Goal: Transaction & Acquisition: Purchase product/service

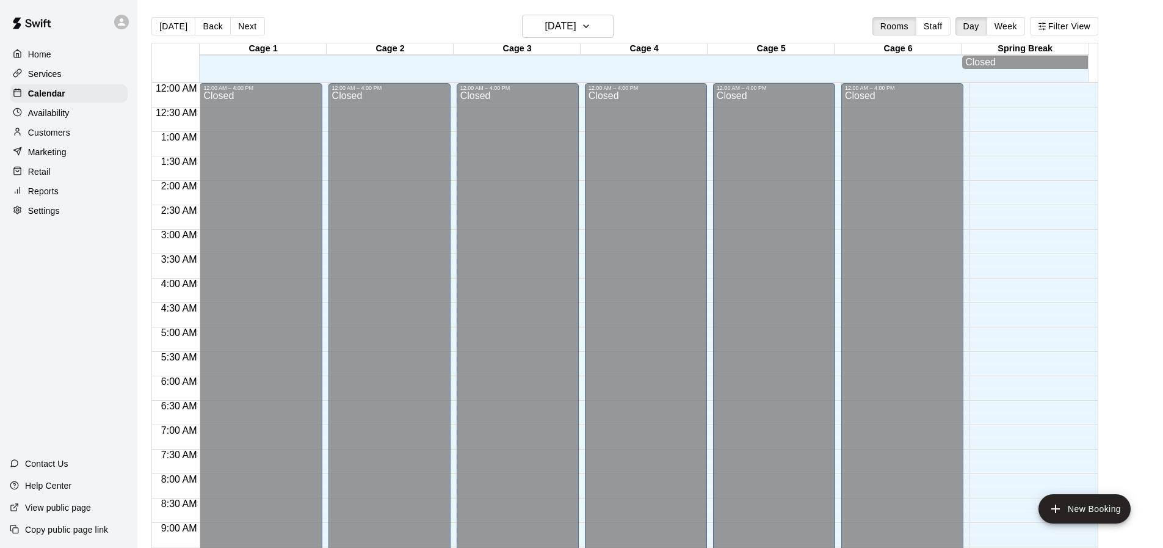
scroll to position [696, 0]
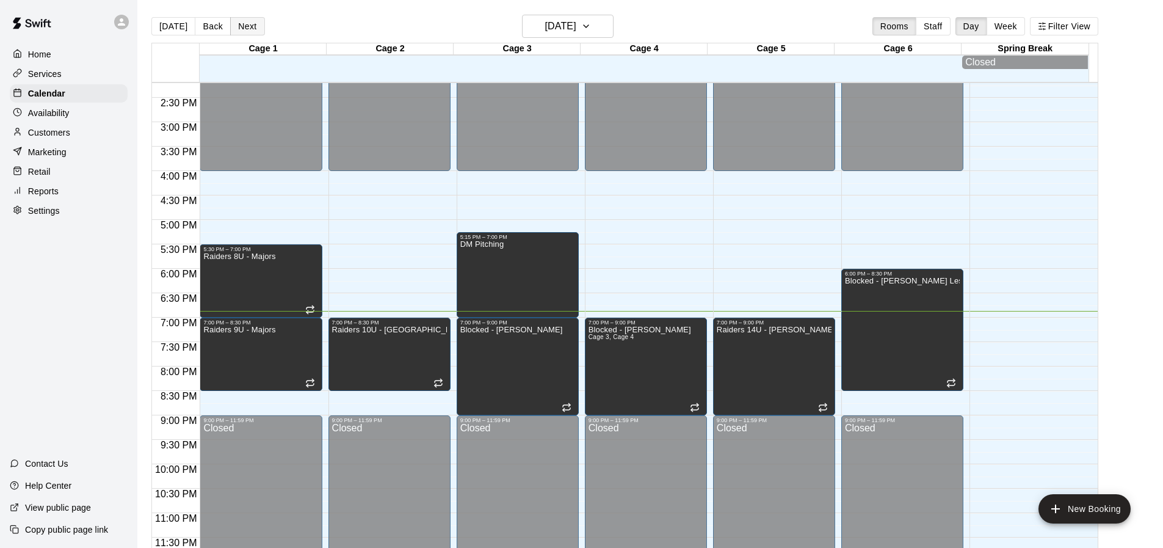
click at [239, 27] on button "Next" at bounding box center [247, 26] width 34 height 18
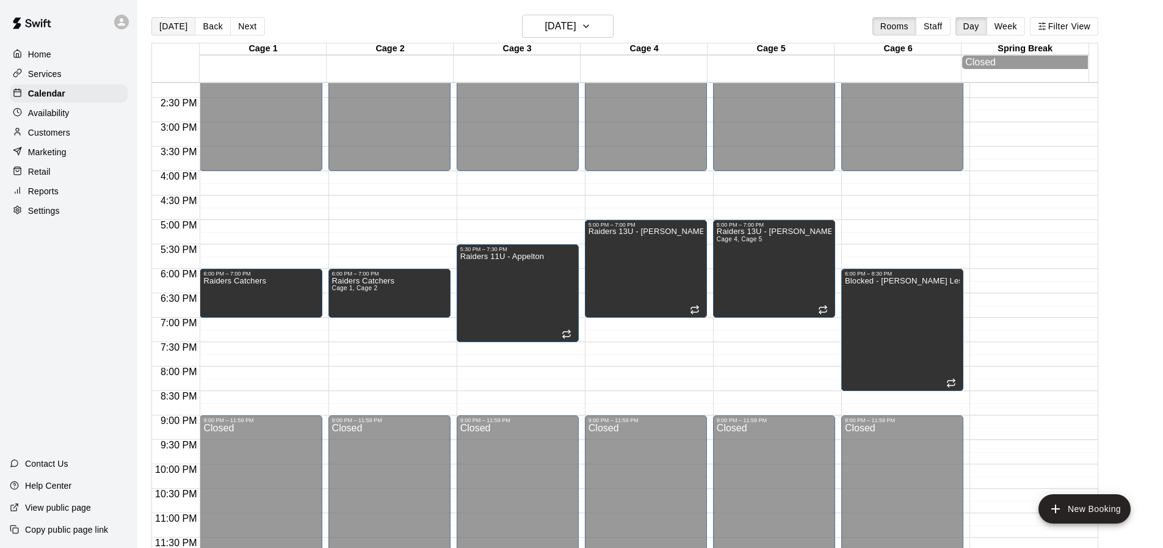
click at [175, 34] on button "[DATE]" at bounding box center [173, 26] width 44 height 18
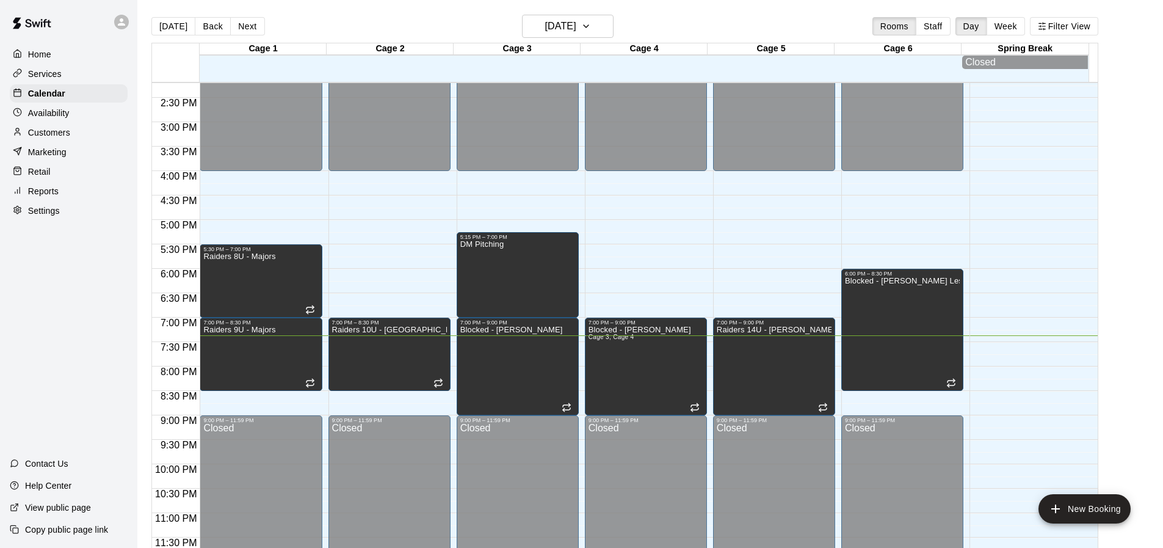
click at [70, 187] on div "Reports" at bounding box center [69, 191] width 118 height 18
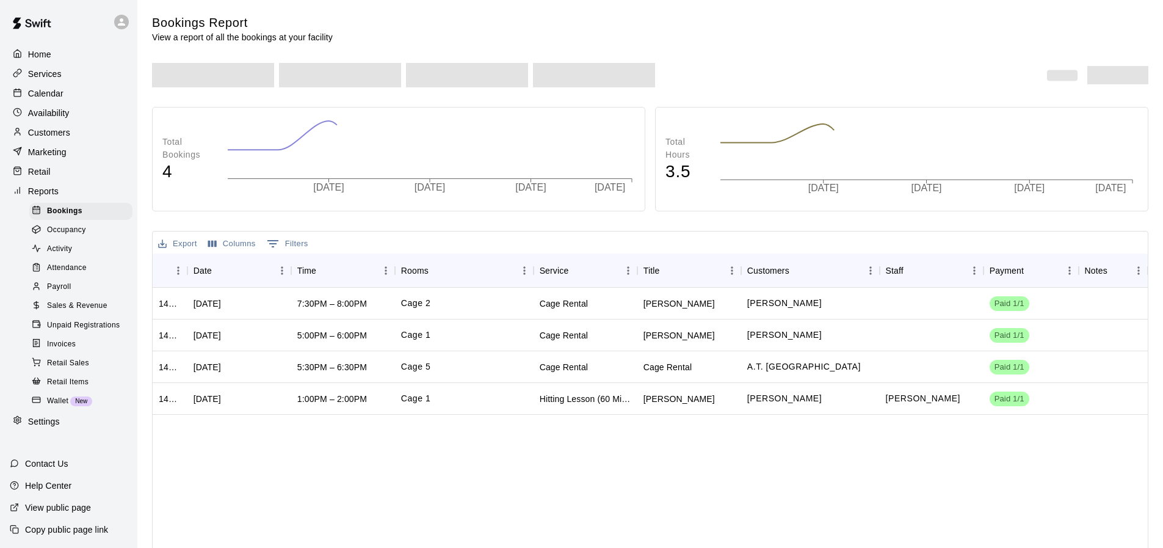
click at [58, 190] on p "Reports" at bounding box center [43, 191] width 31 height 12
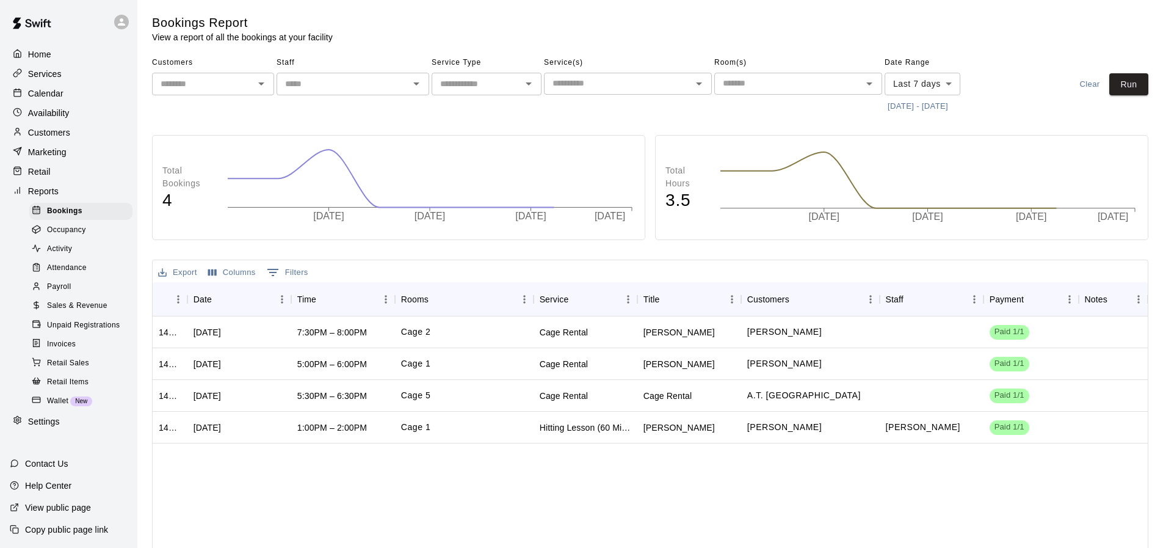
click at [48, 181] on div "Retail" at bounding box center [69, 171] width 118 height 18
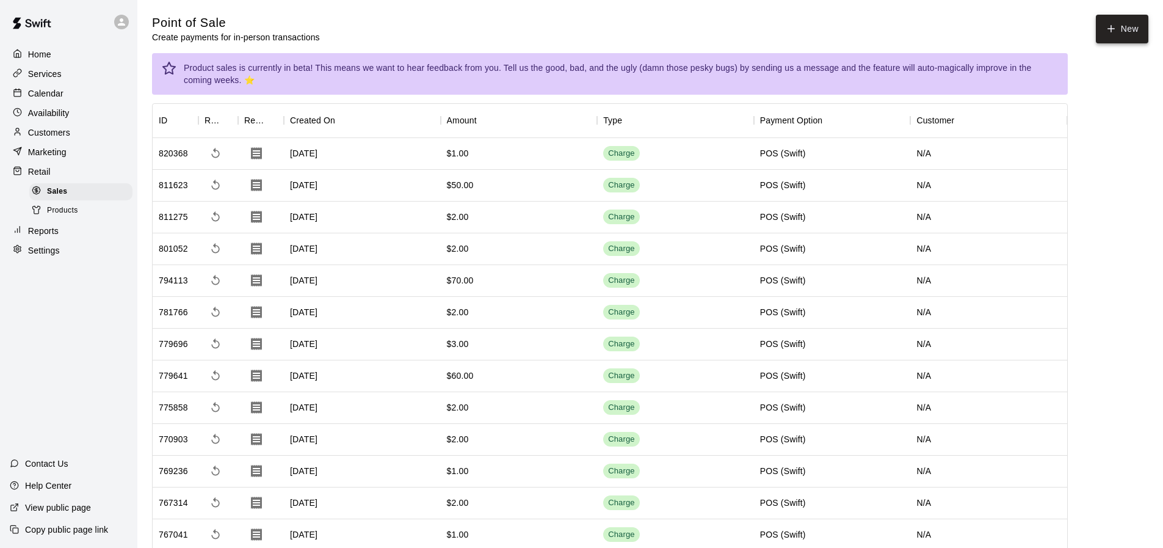
click at [1102, 35] on button "New" at bounding box center [1122, 29] width 52 height 29
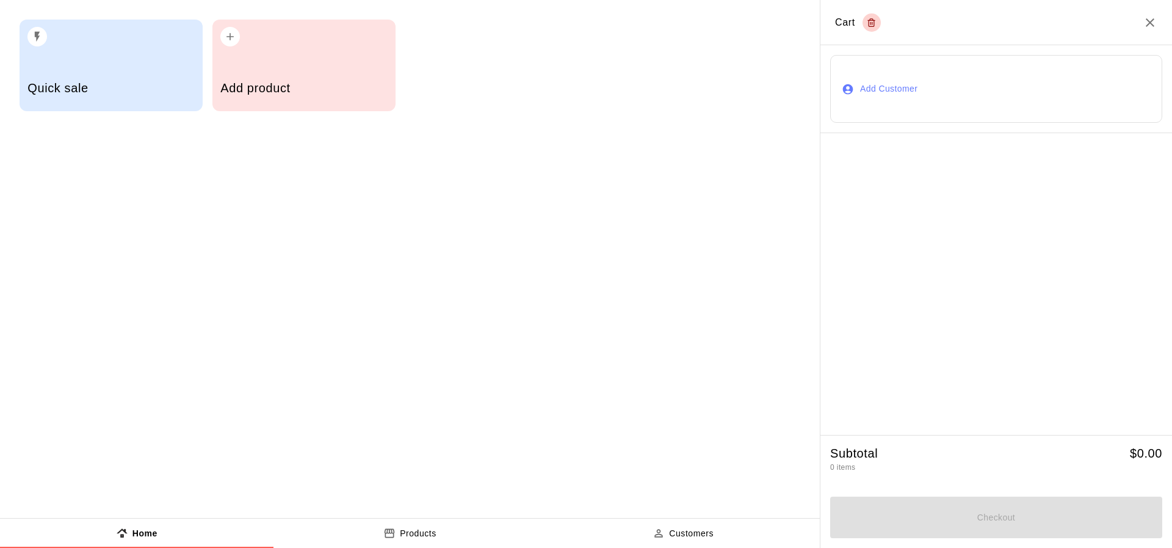
click at [95, 56] on div "Quick sale" at bounding box center [111, 66] width 183 height 92
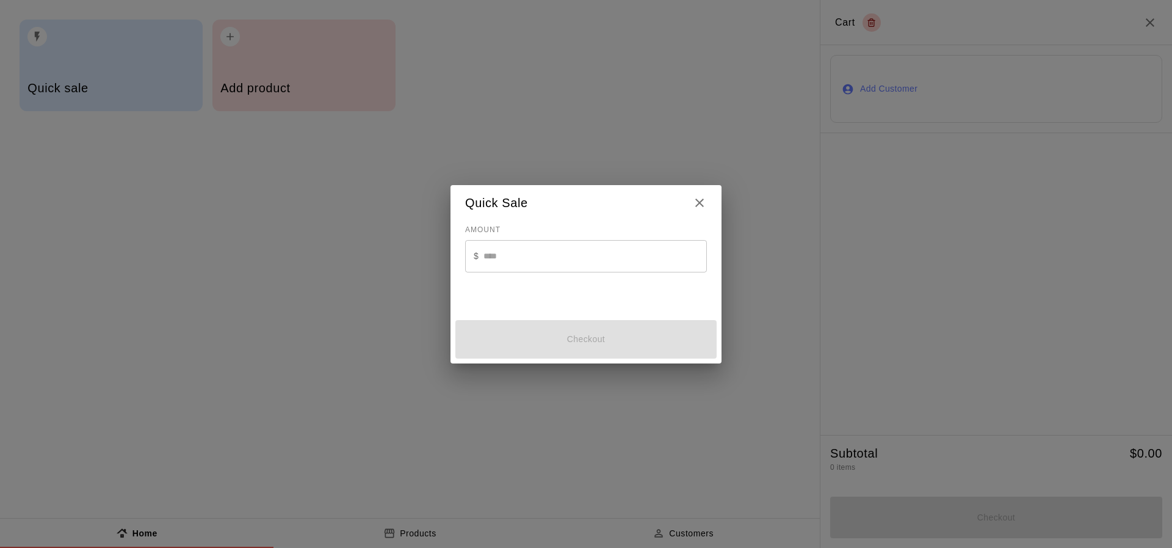
click at [509, 266] on input "text" at bounding box center [594, 256] width 223 height 32
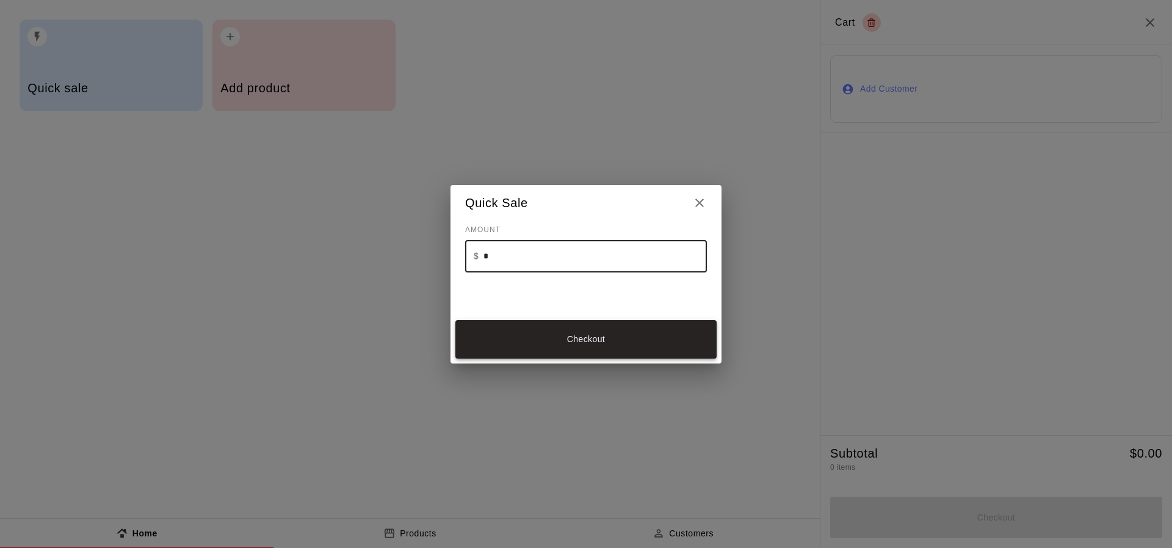
type input "*"
click at [530, 341] on button "Checkout" at bounding box center [585, 339] width 261 height 38
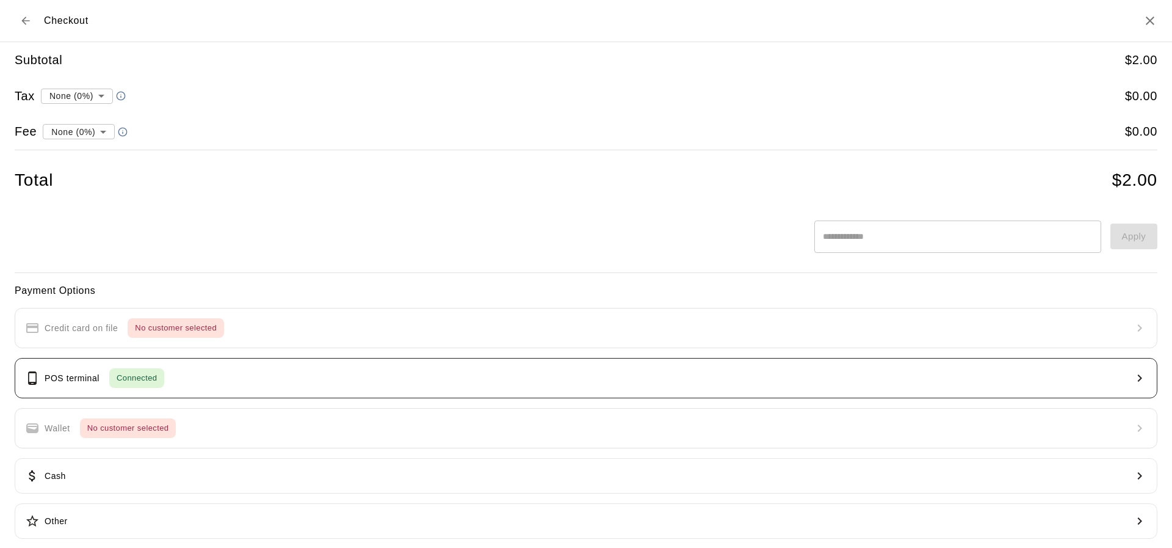
click at [576, 398] on button "POS terminal Connected" at bounding box center [586, 378] width 1143 height 40
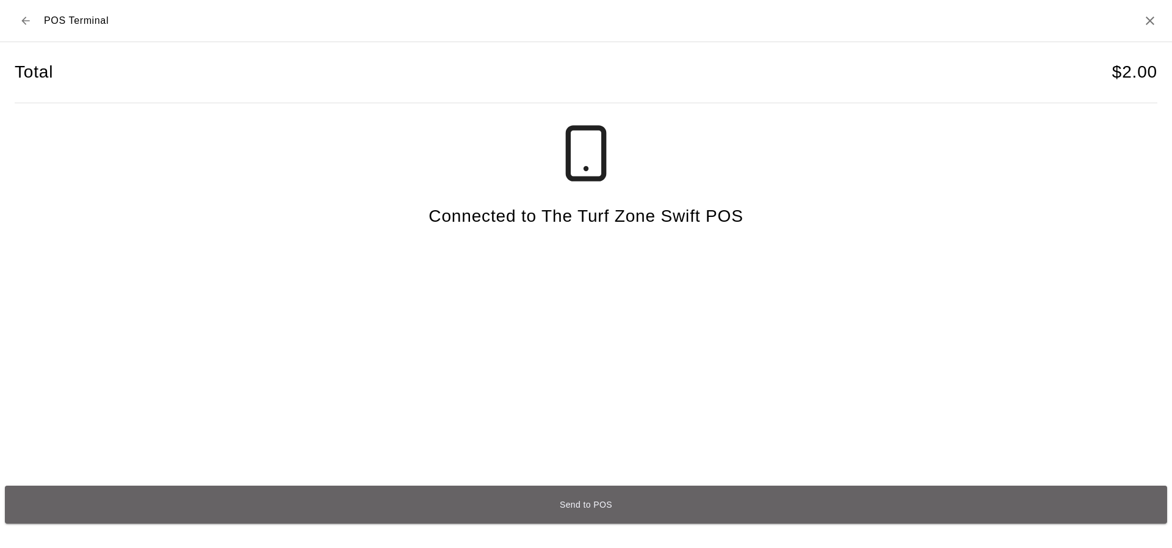
click at [613, 509] on button "Send to POS" at bounding box center [586, 504] width 1162 height 38
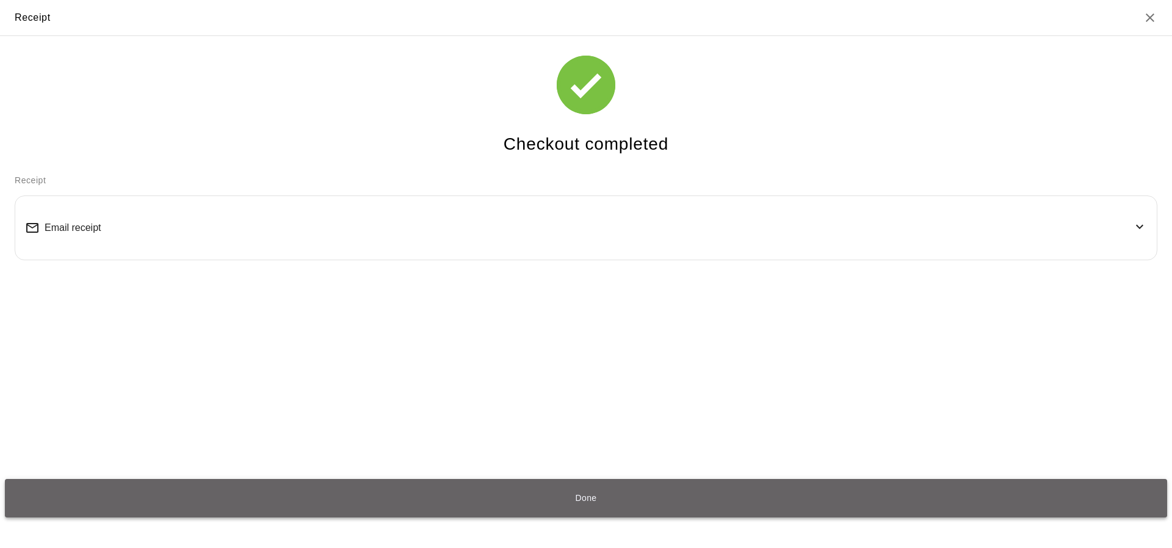
click at [607, 498] on button "Done" at bounding box center [586, 498] width 1162 height 38
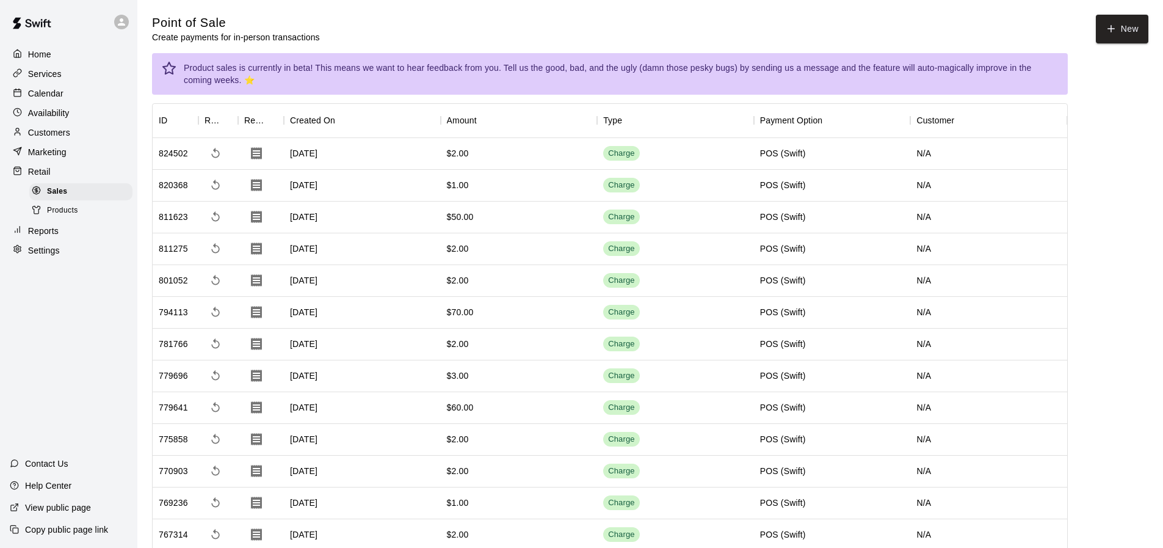
click at [42, 96] on p "Calendar" at bounding box center [45, 93] width 35 height 12
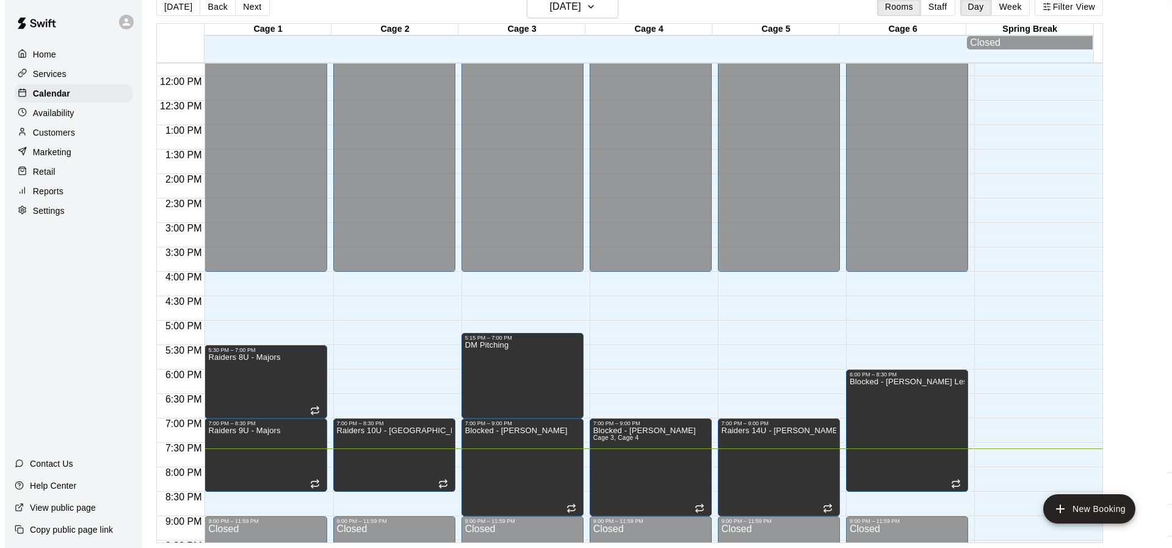
scroll to position [574, 0]
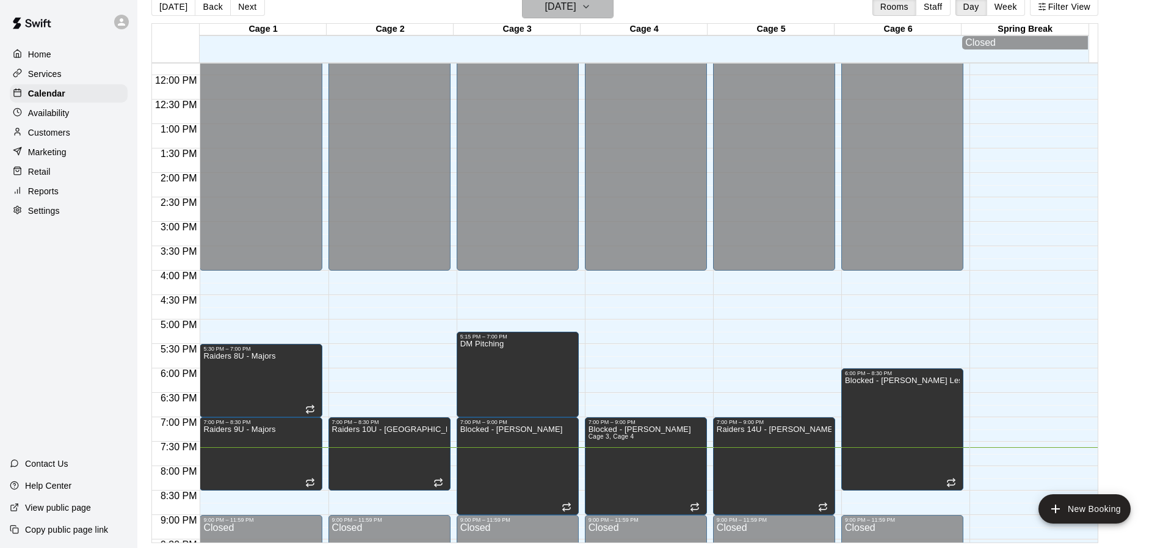
click at [576, 10] on h6 "[DATE]" at bounding box center [560, 6] width 31 height 17
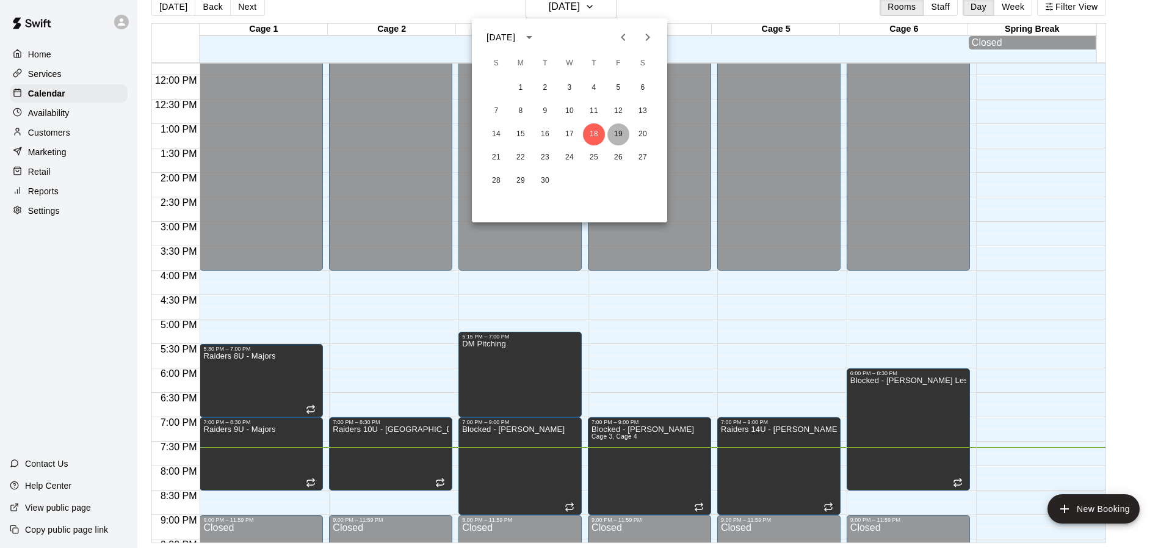
drag, startPoint x: 621, startPoint y: 138, endPoint x: 620, endPoint y: 128, distance: 10.4
click at [621, 130] on button "19" at bounding box center [618, 134] width 22 height 22
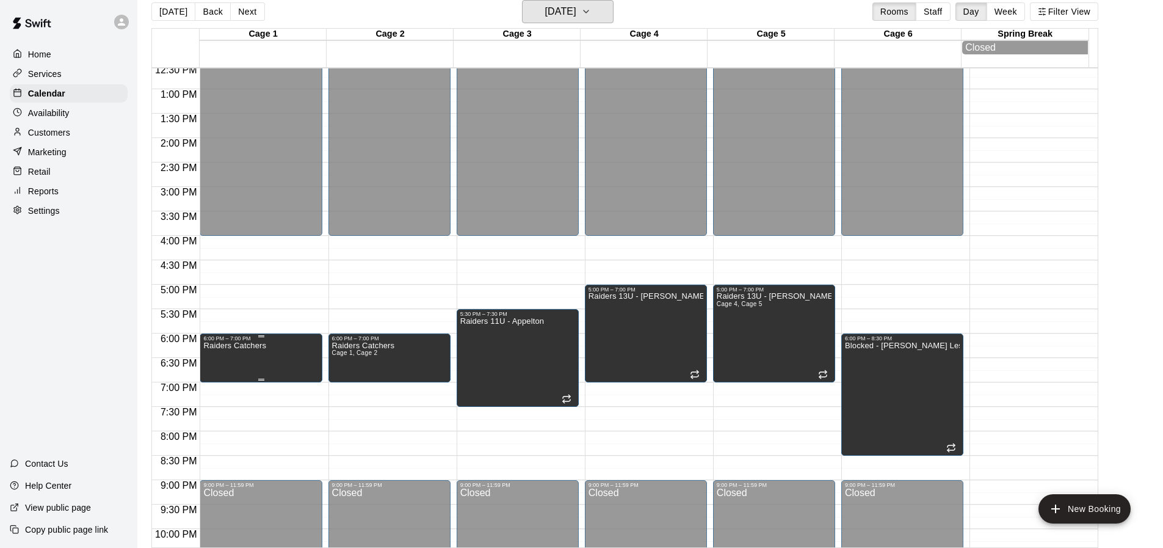
scroll to position [635, 0]
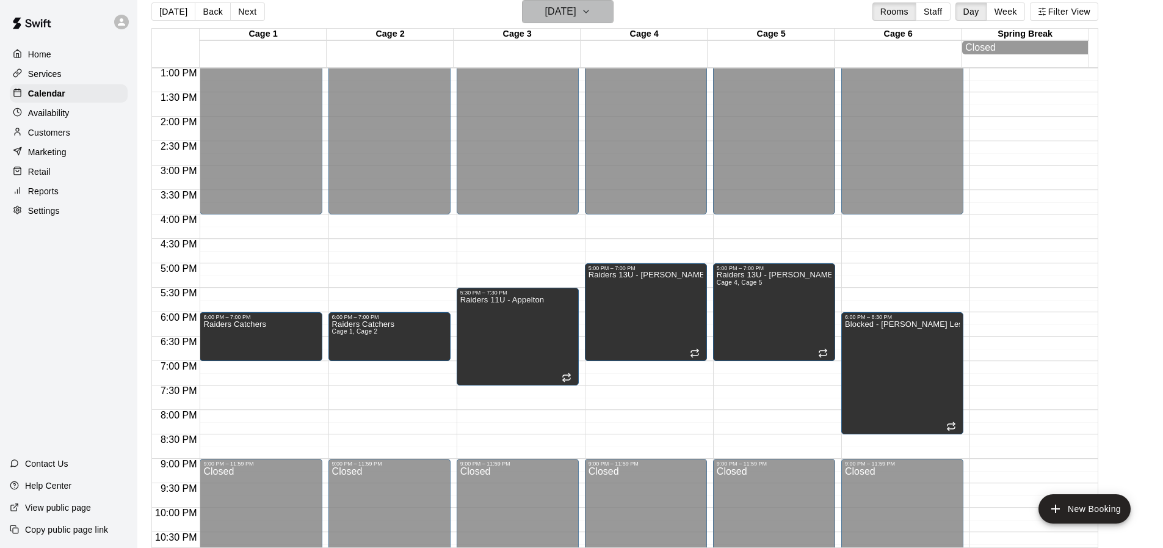
click at [556, 18] on h6 "[DATE]" at bounding box center [560, 11] width 31 height 17
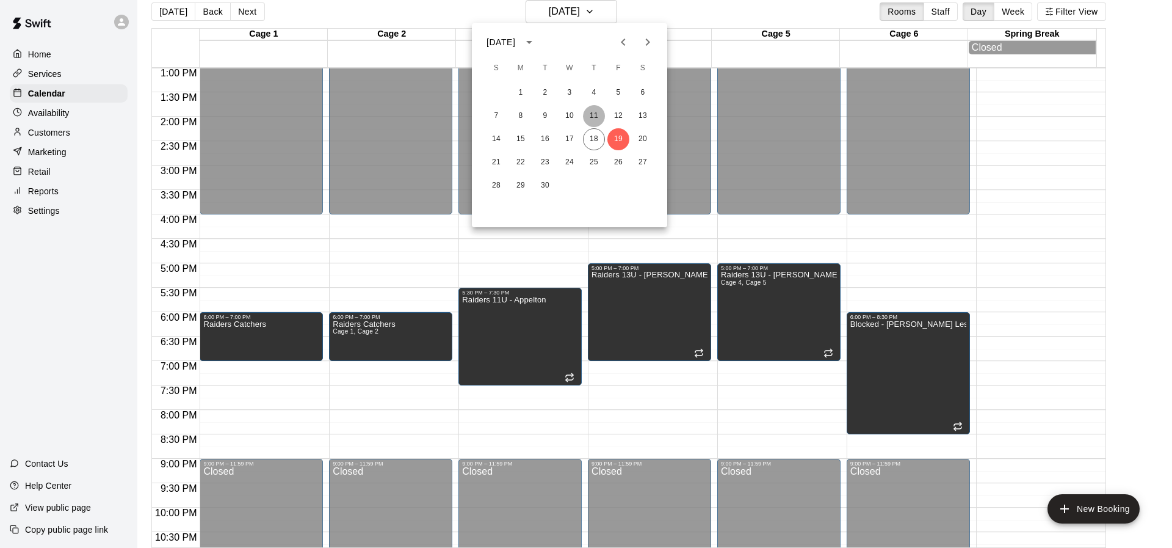
click at [593, 123] on button "11" at bounding box center [594, 116] width 22 height 22
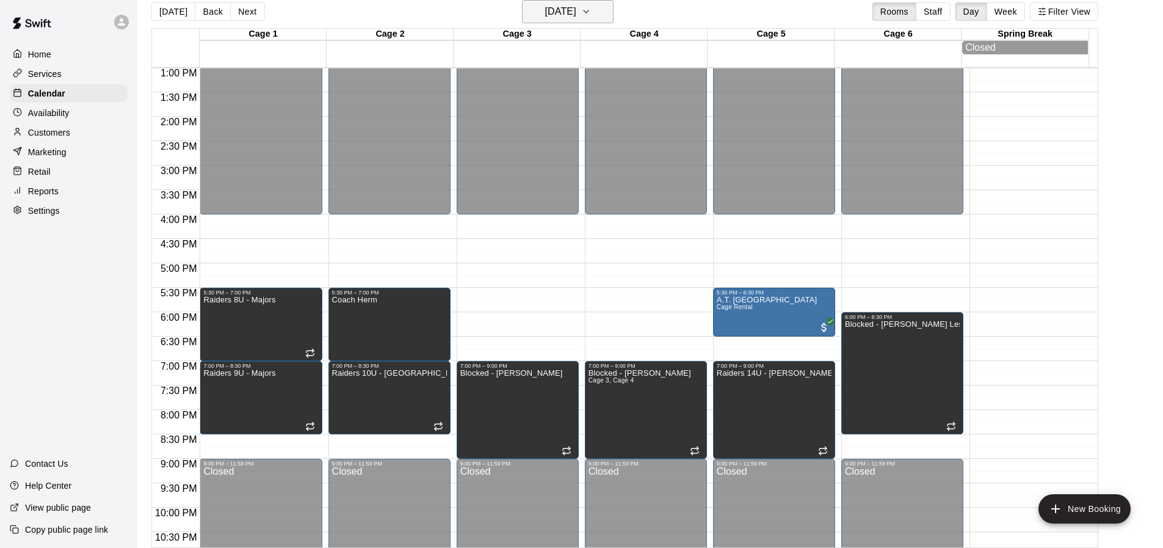
click at [576, 18] on h6 "[DATE]" at bounding box center [560, 11] width 31 height 17
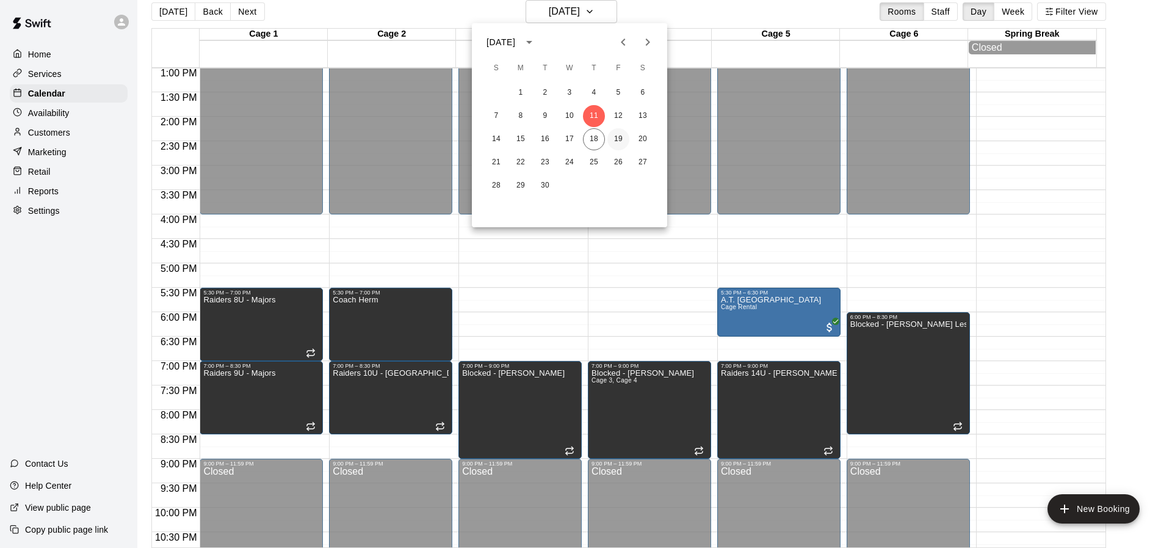
click at [620, 140] on button "19" at bounding box center [618, 139] width 22 height 22
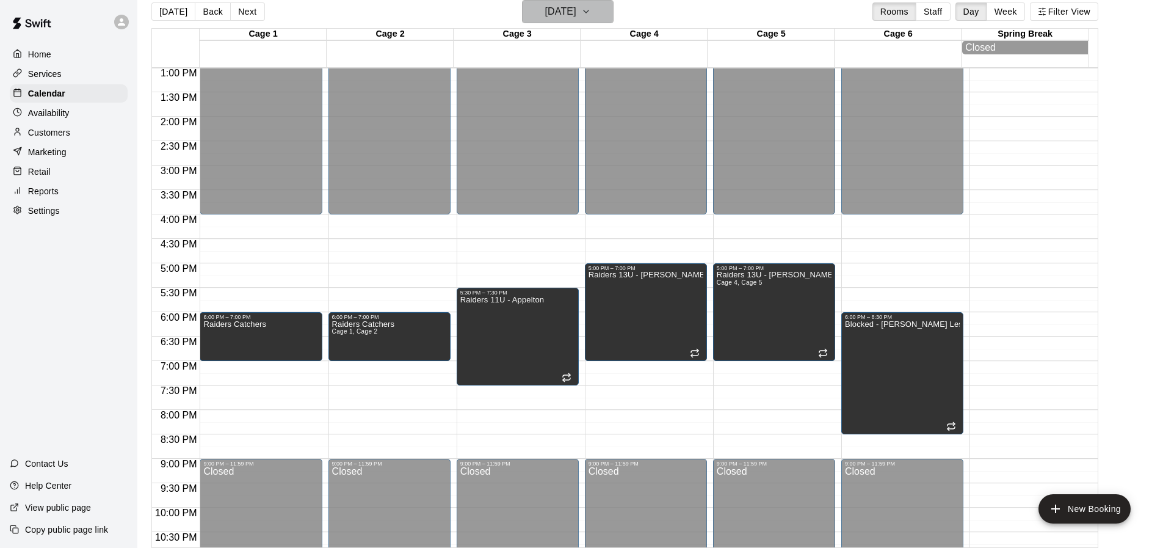
click at [611, 12] on button "[DATE]" at bounding box center [568, 11] width 92 height 23
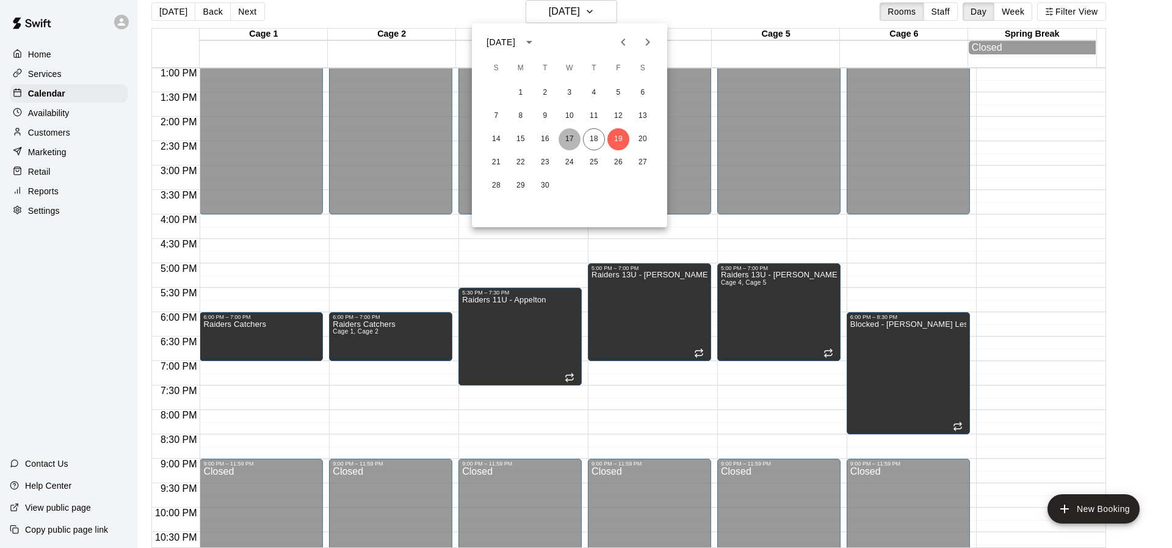
click at [575, 132] on button "17" at bounding box center [570, 139] width 22 height 22
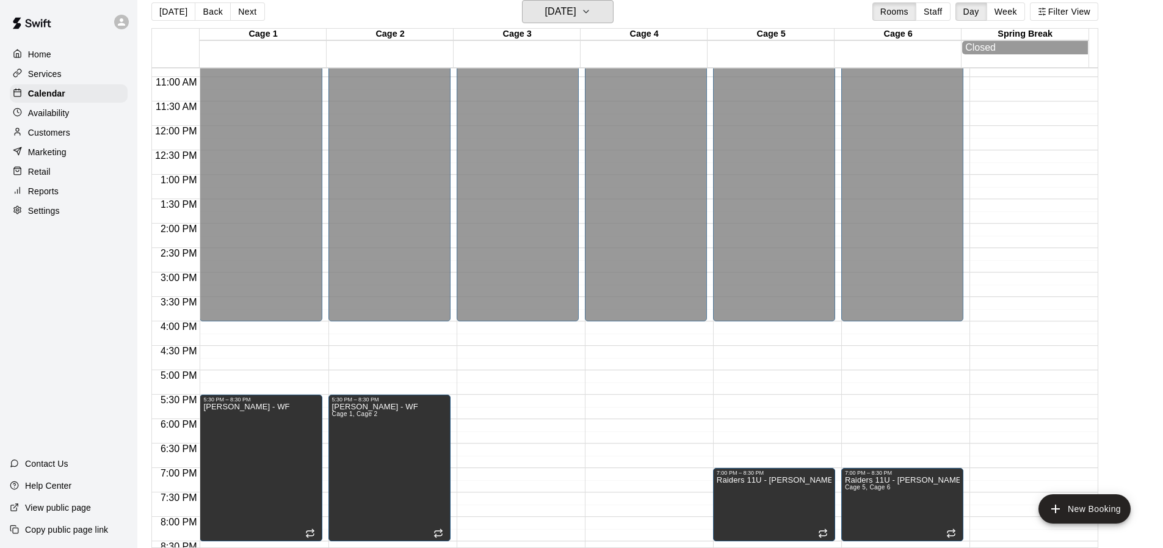
scroll to position [513, 0]
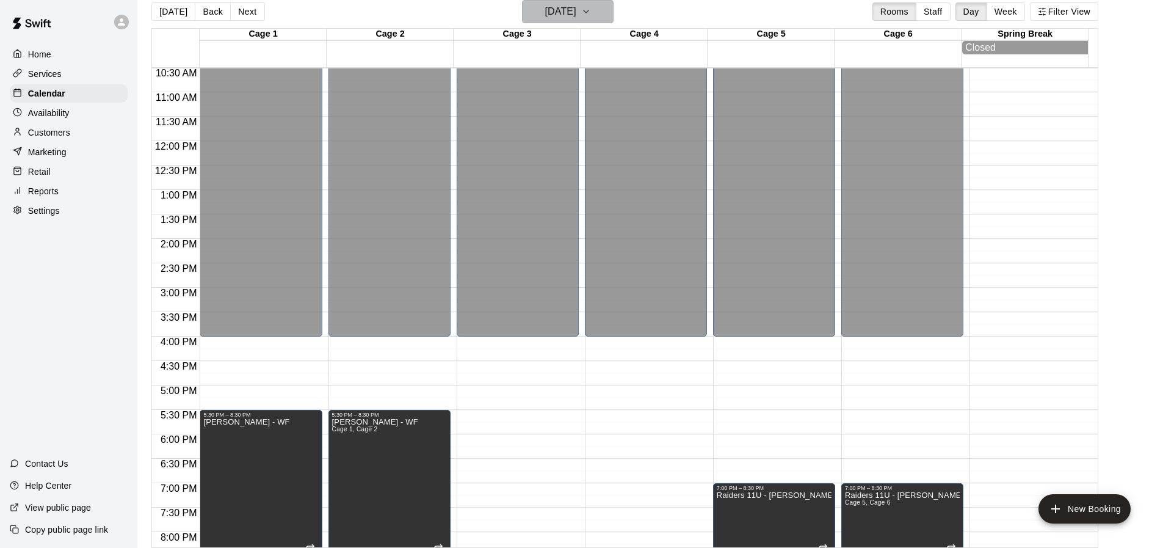
click at [576, 18] on h6 "[DATE]" at bounding box center [560, 11] width 31 height 17
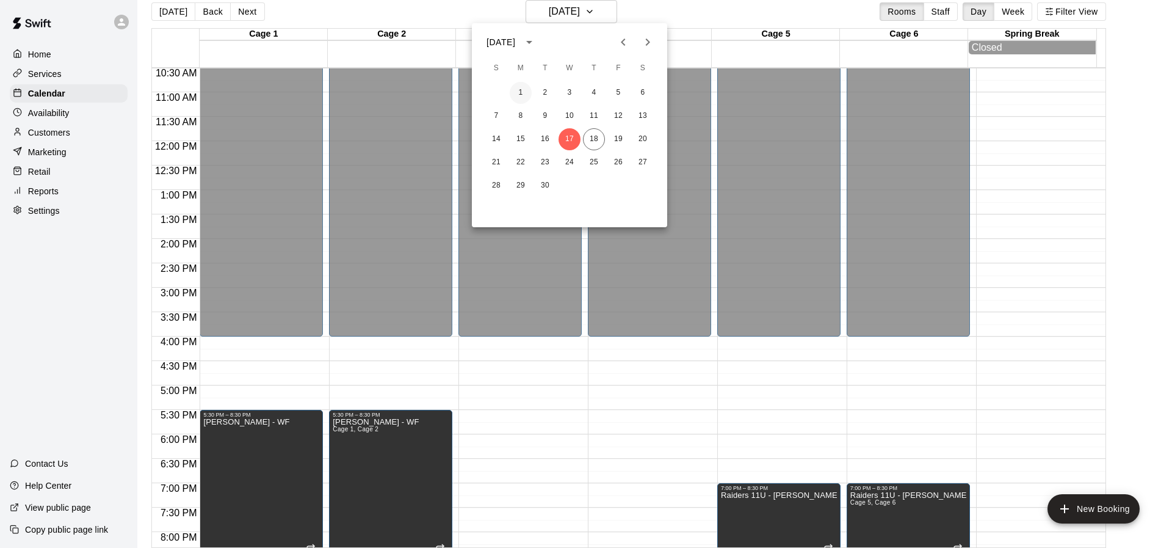
click at [524, 95] on button "1" at bounding box center [521, 93] width 22 height 22
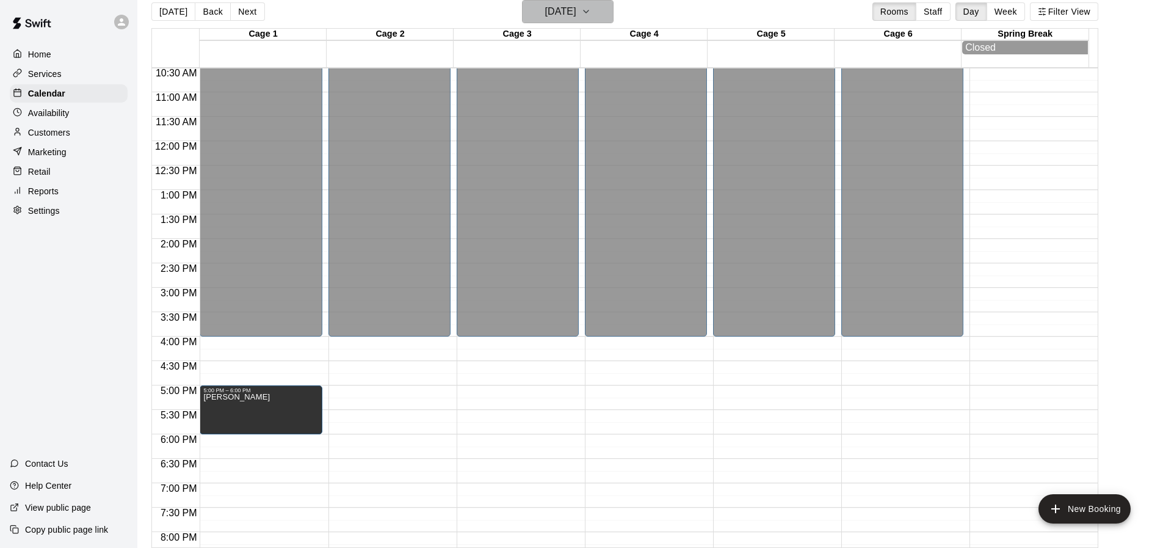
click at [576, 20] on h6 "[DATE]" at bounding box center [560, 11] width 31 height 17
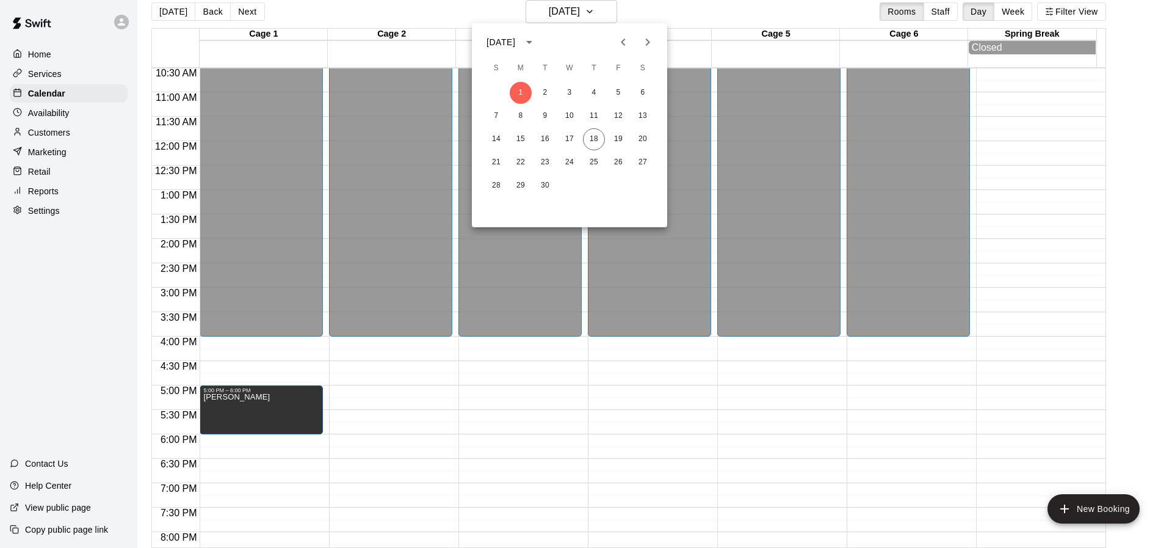
click at [582, 131] on div "14 15 16 17 18 19 20" at bounding box center [569, 139] width 195 height 22
click at [590, 99] on button "4" at bounding box center [594, 93] width 22 height 22
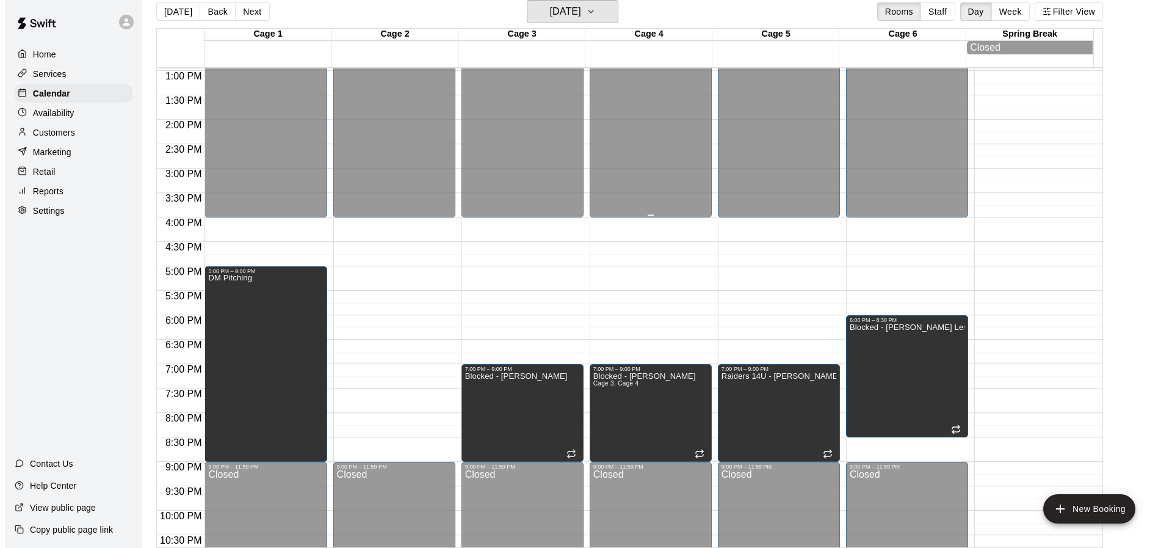
scroll to position [635, 0]
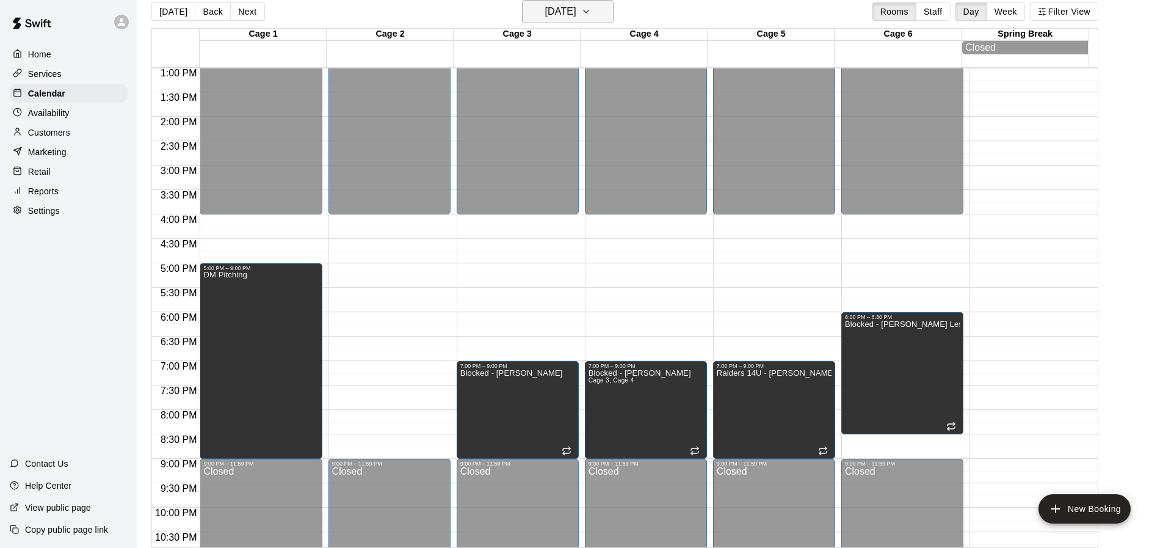
click at [591, 18] on icon "button" at bounding box center [586, 11] width 10 height 15
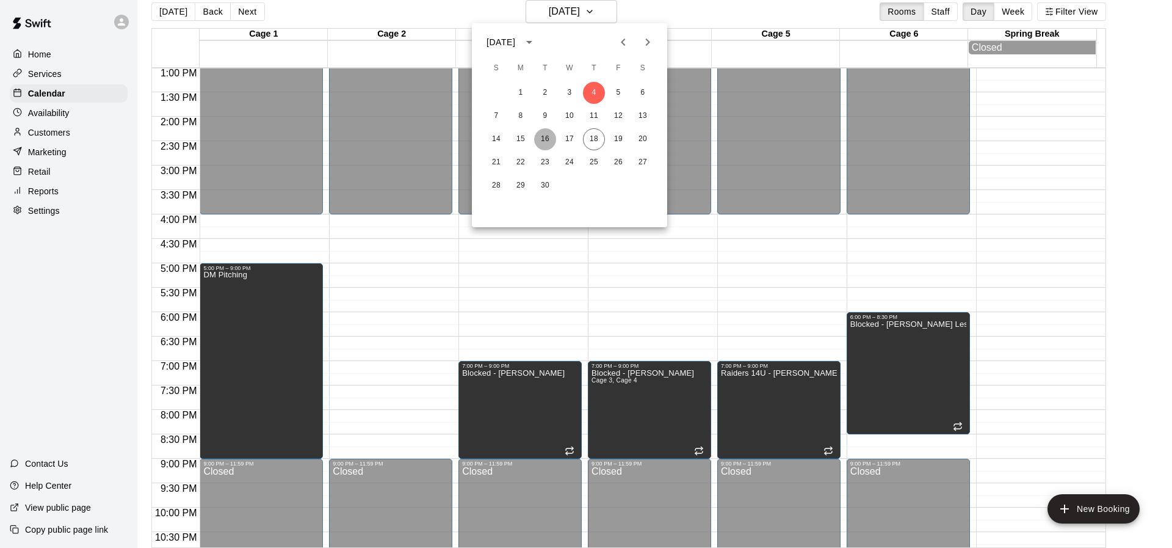
click at [538, 132] on button "16" at bounding box center [545, 139] width 22 height 22
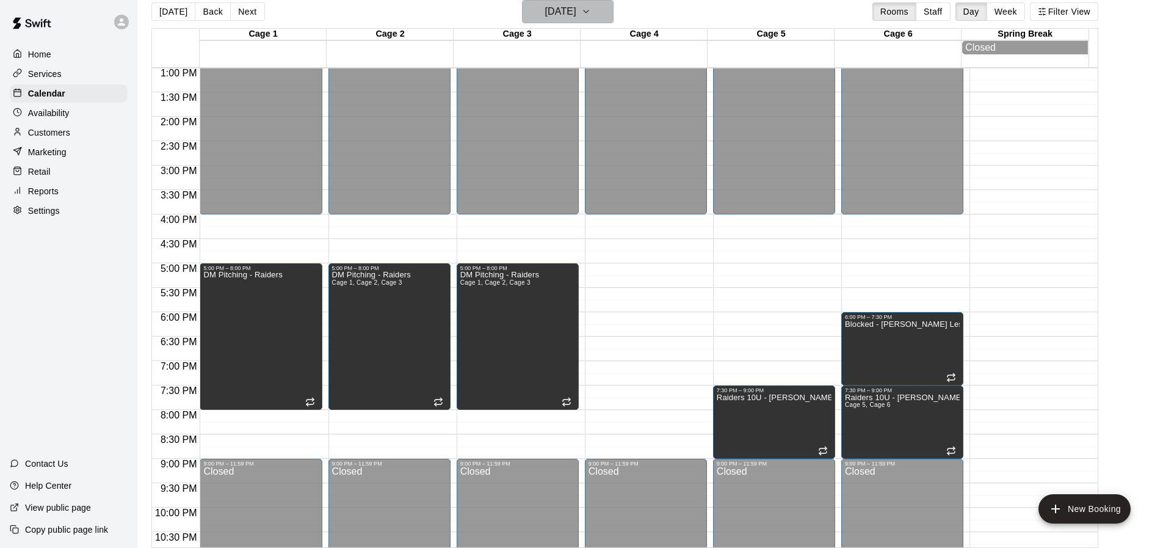
click at [607, 21] on button "[DATE]" at bounding box center [568, 11] width 92 height 23
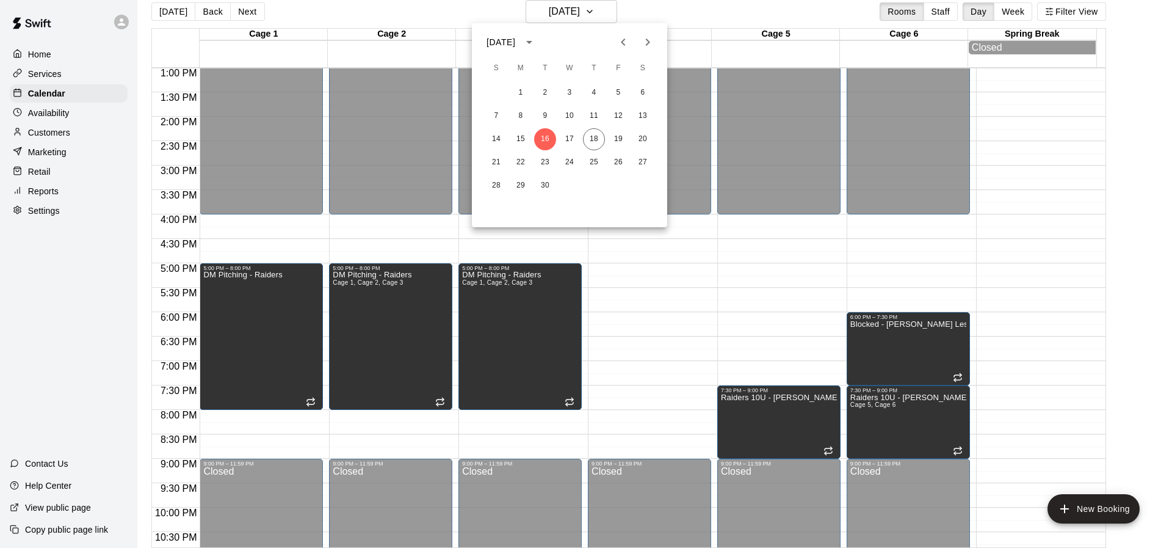
click at [540, 35] on div "[DATE]" at bounding box center [513, 42] width 53 height 21
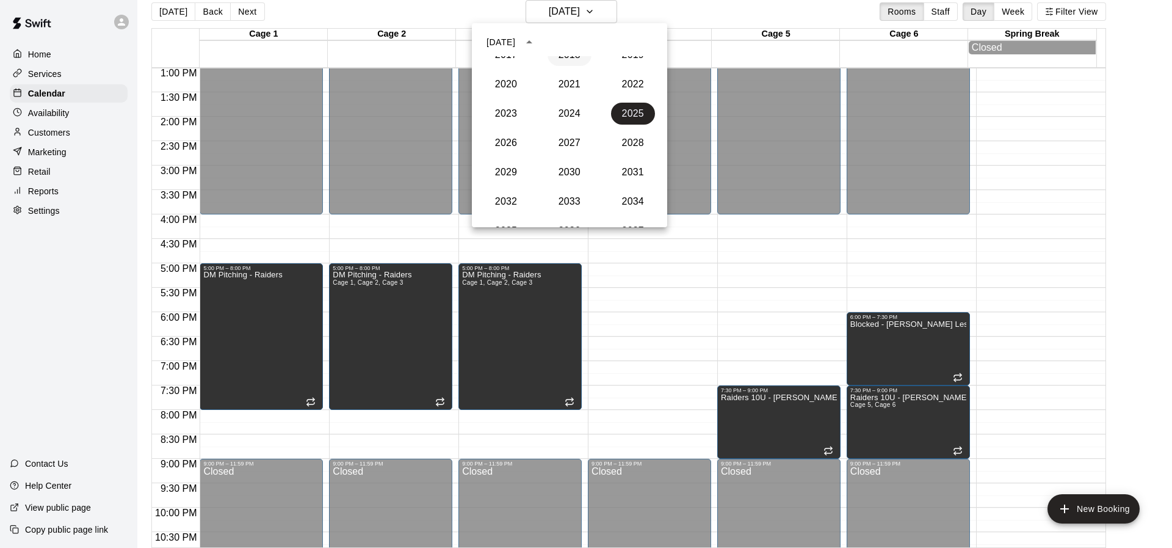
scroll to position [1131, 0]
click at [505, 168] on button "2026" at bounding box center [506, 171] width 44 height 22
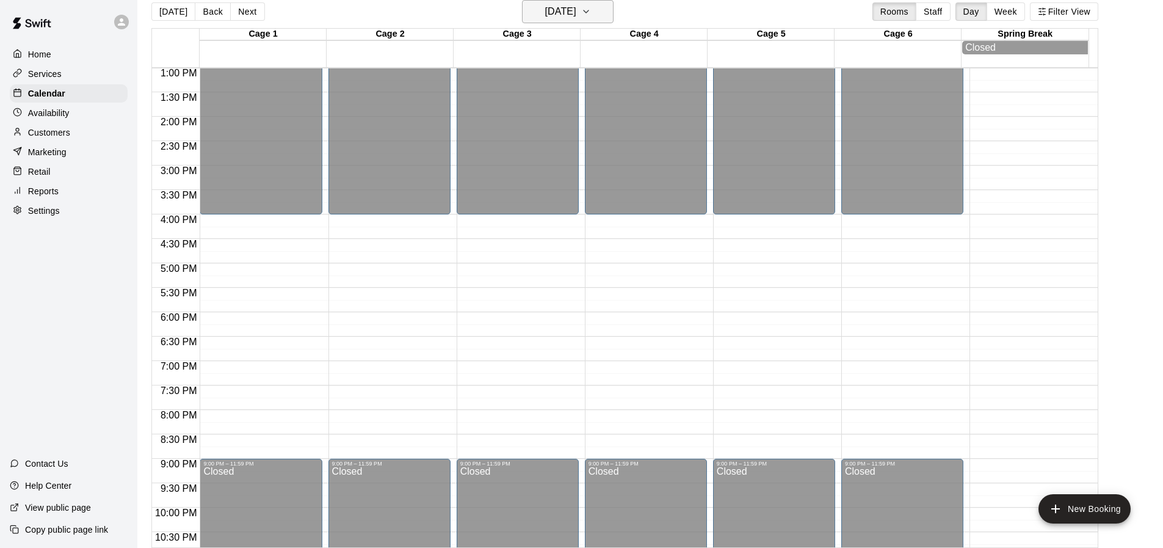
click at [576, 13] on h6 "[DATE]" at bounding box center [560, 11] width 31 height 17
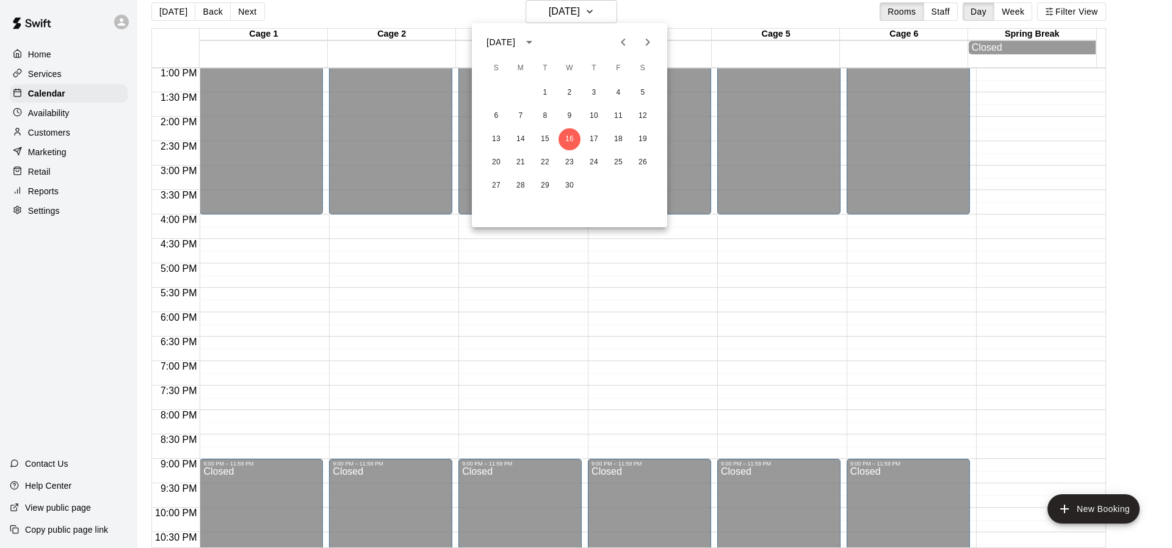
click at [646, 45] on icon "Next month" at bounding box center [648, 41] width 4 height 7
click at [630, 38] on icon "Previous month" at bounding box center [623, 42] width 15 height 15
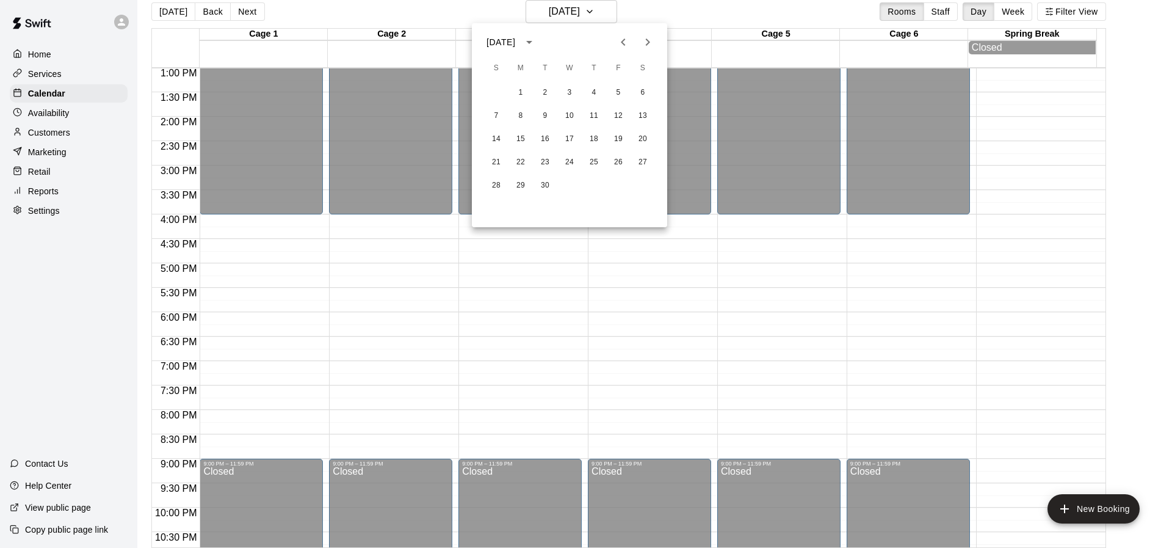
click at [630, 38] on icon "Previous month" at bounding box center [623, 42] width 15 height 15
click at [637, 38] on button "Next month" at bounding box center [647, 42] width 24 height 24
click at [494, 115] on button "3" at bounding box center [496, 116] width 22 height 22
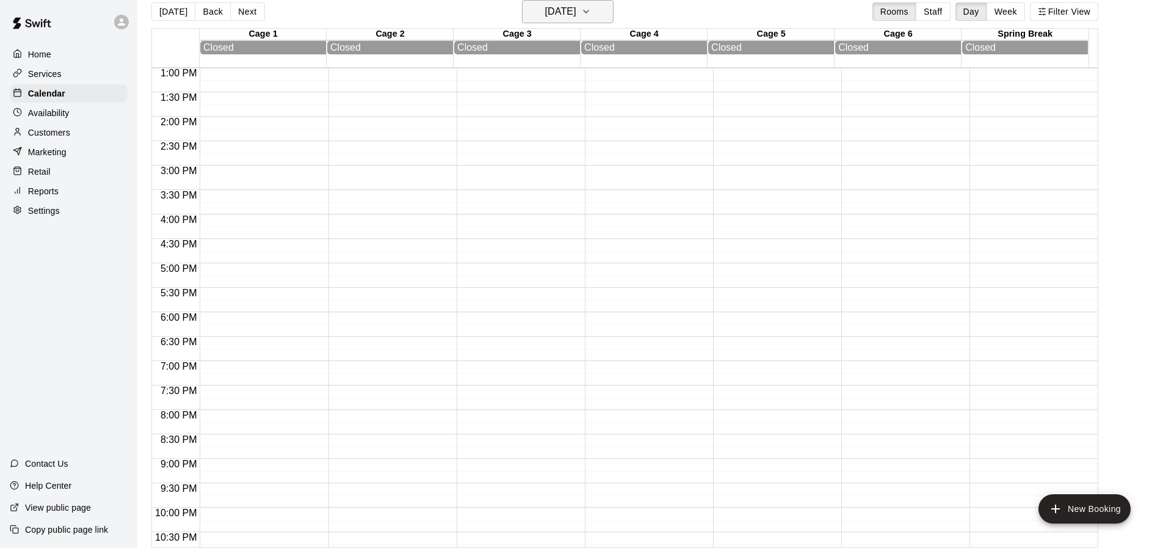
click at [545, 15] on h6 "[DATE]" at bounding box center [560, 11] width 31 height 17
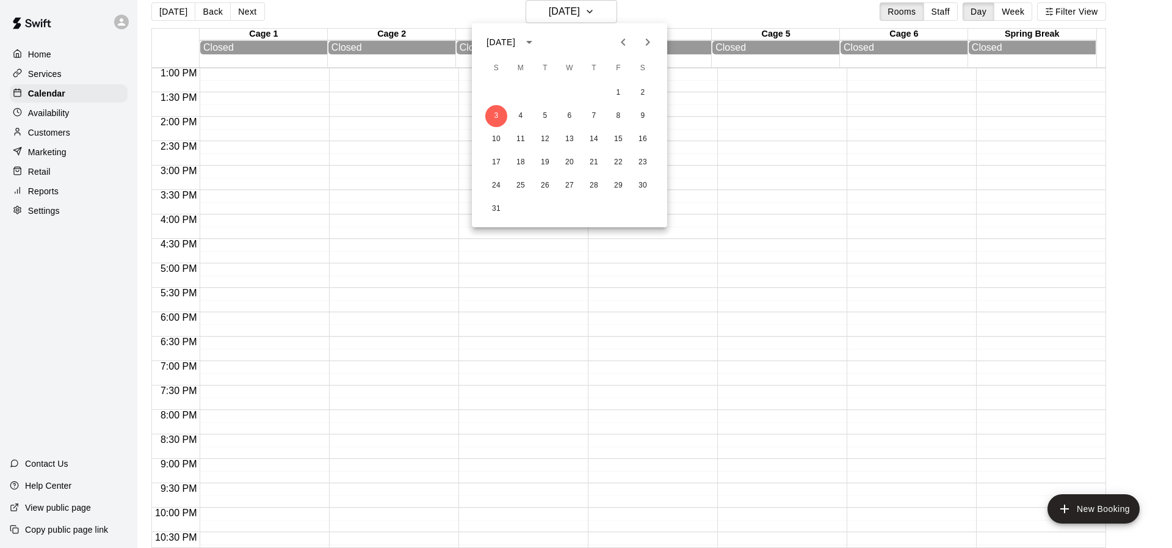
click at [510, 34] on div "[DATE]" at bounding box center [513, 42] width 53 height 21
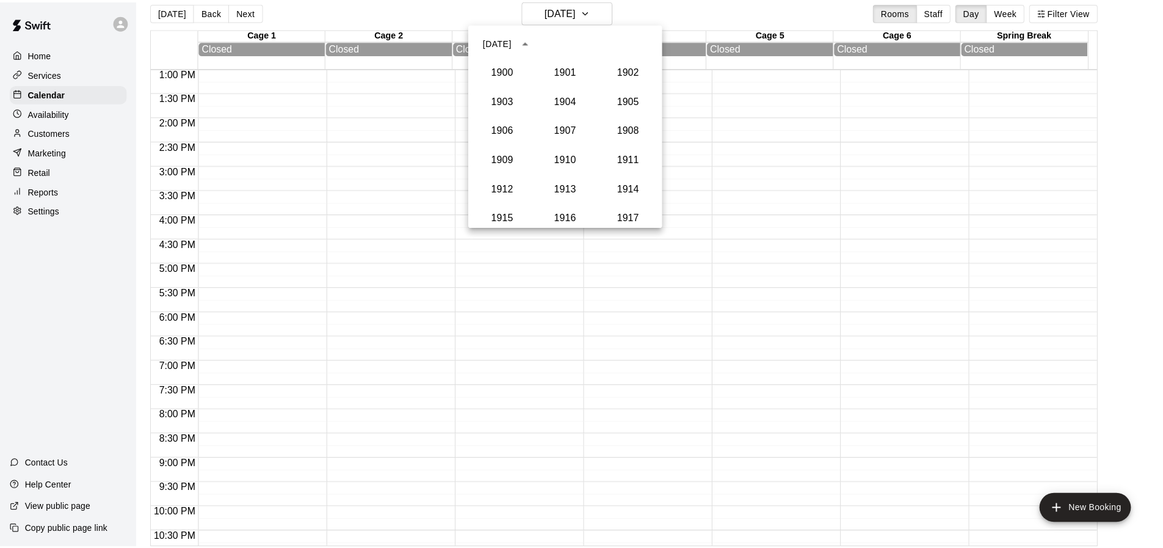
scroll to position [1160, 0]
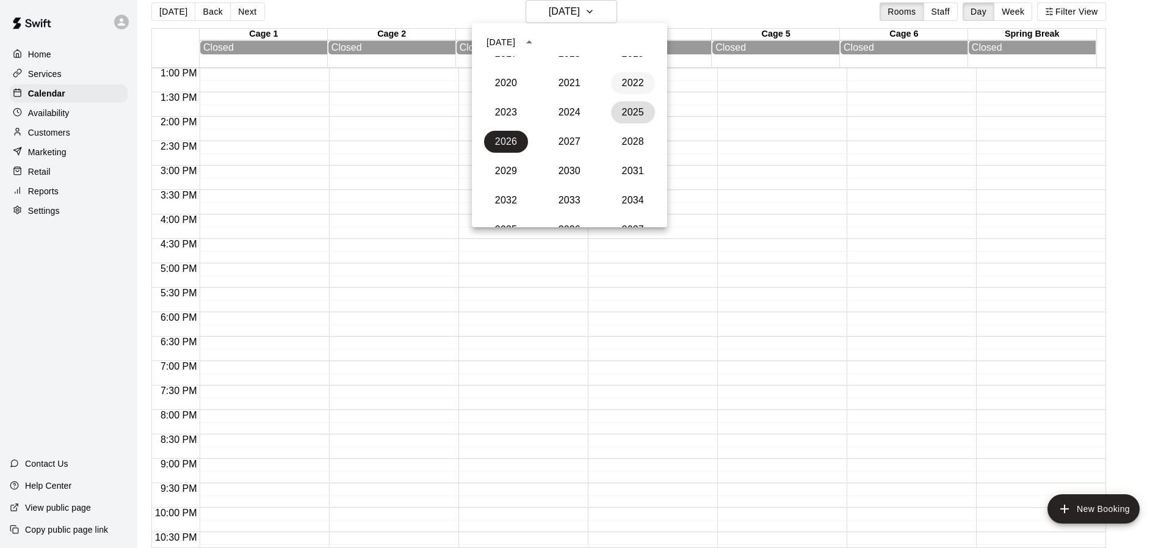
drag, startPoint x: 610, startPoint y: 105, endPoint x: 605, endPoint y: 77, distance: 28.5
click at [605, 78] on div "1900 1901 1902 1903 1904 1905 1906 1907 1908 1909 1910 1911 1912 1913 1914 1915…" at bounding box center [569, 141] width 195 height 171
click at [635, 110] on button "2025" at bounding box center [633, 112] width 44 height 22
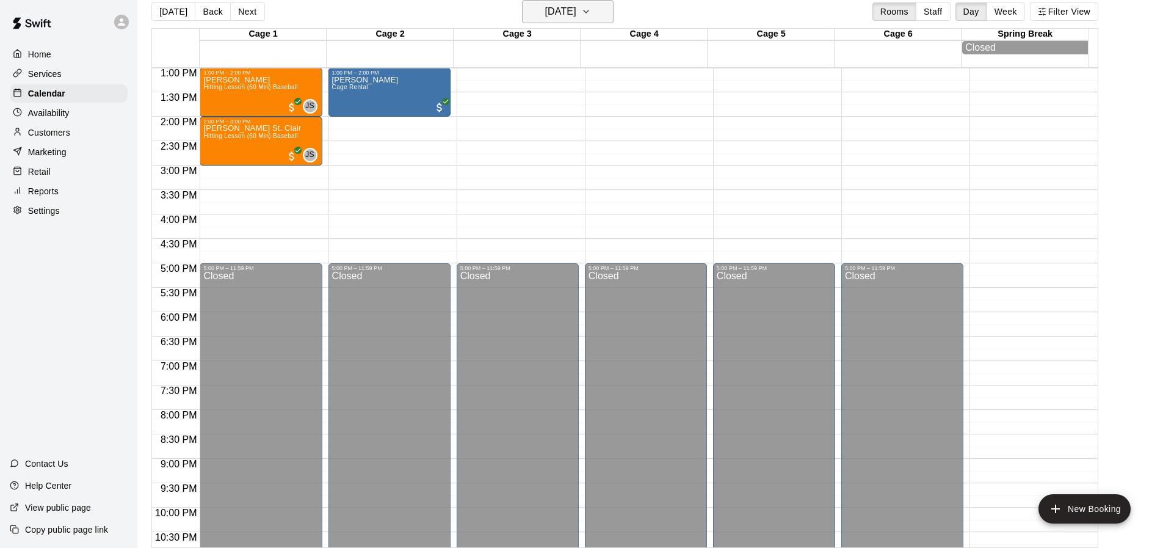
click at [576, 13] on h6 "[DATE]" at bounding box center [560, 11] width 31 height 17
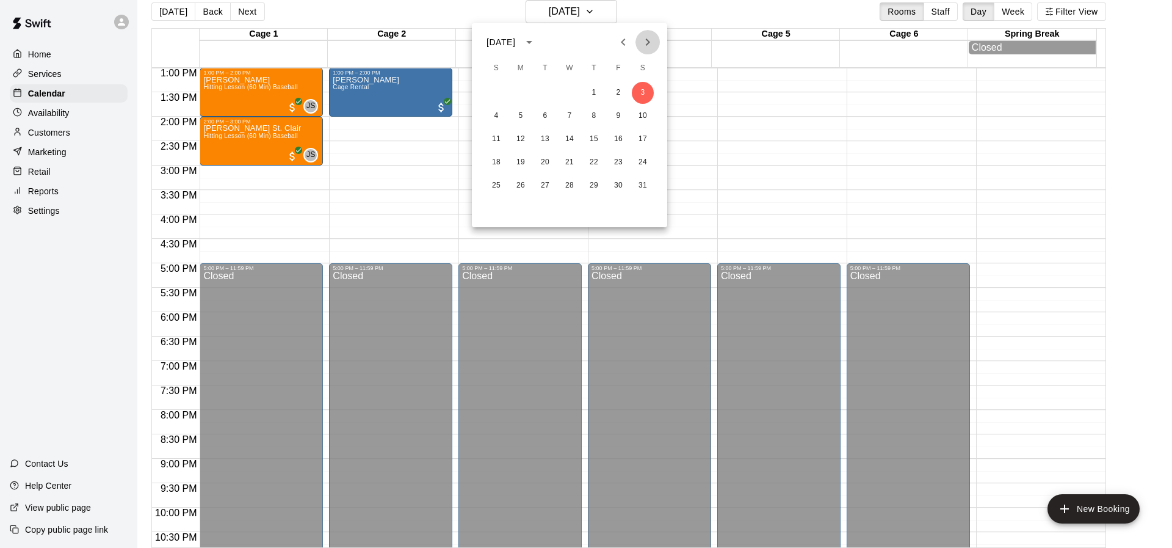
click at [641, 45] on icon "Next month" at bounding box center [647, 42] width 15 height 15
click at [643, 45] on icon "Next month" at bounding box center [647, 42] width 15 height 15
click at [597, 209] on div "1 2 3 4 5 6 7 8 9 10 11 12 13 14 15 16 17 18 19 20 21 22 23 24 25 26 27 28 29 30" at bounding box center [569, 154] width 195 height 147
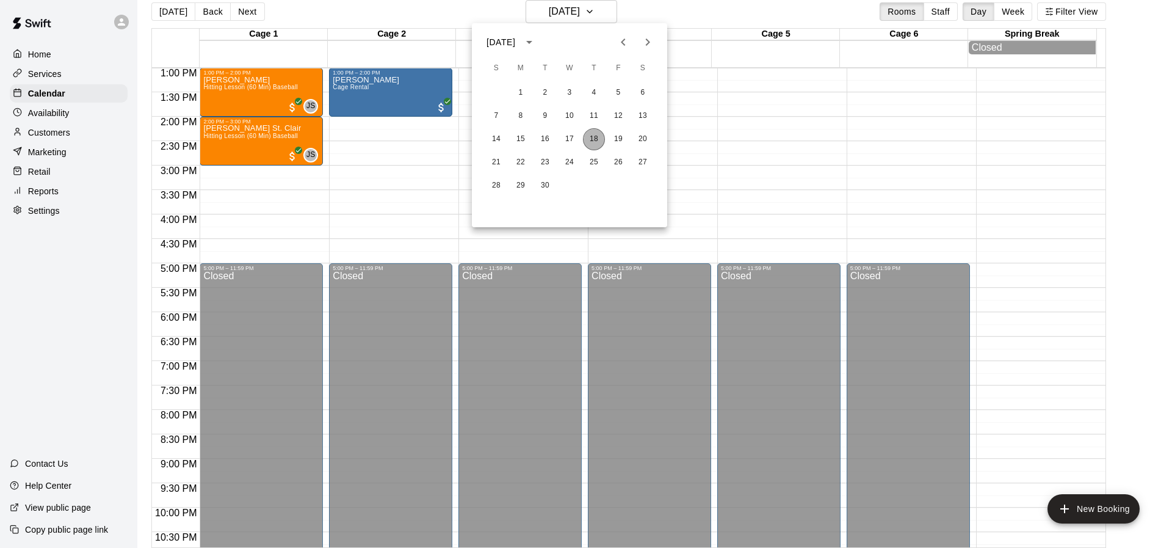
click at [599, 137] on button "18" at bounding box center [594, 139] width 22 height 22
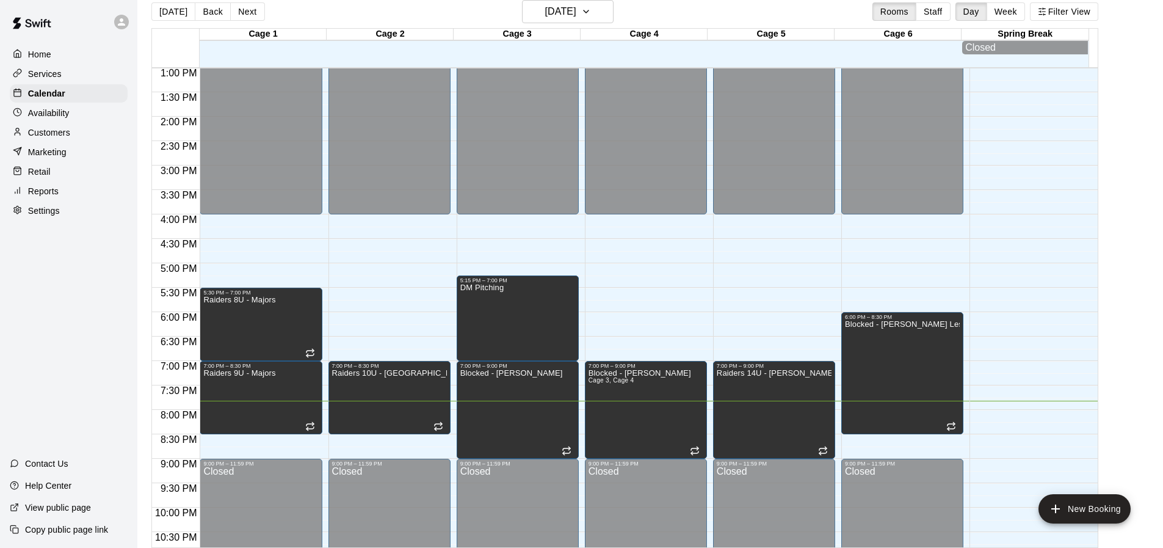
drag, startPoint x: 1171, startPoint y: 229, endPoint x: 1138, endPoint y: 52, distance: 180.1
click at [1138, 52] on main "[DATE] Back [DATE][DATE] Rooms Staff Day Week Filter View Cage 1 18 Thu Cage 2 …" at bounding box center [650, 274] width 1016 height 548
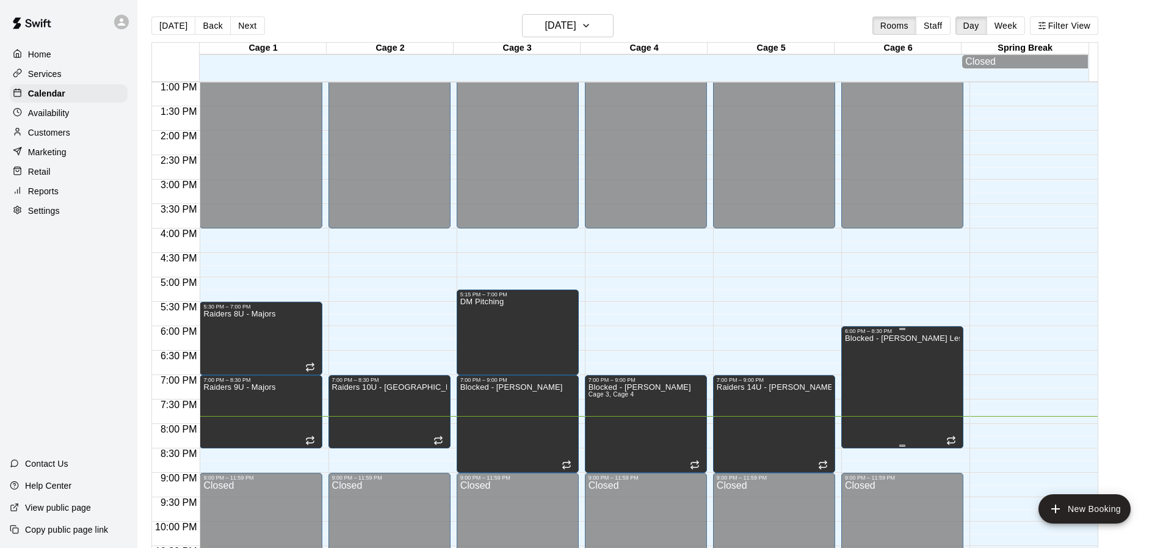
scroll to position [0, 0]
click at [1154, 324] on main "[DATE] Back [DATE][DATE] Rooms Staff Day Week Filter View Cage 1 18 Thu Cage 2 …" at bounding box center [650, 289] width 1016 height 548
click at [50, 181] on div "Retail" at bounding box center [69, 171] width 118 height 18
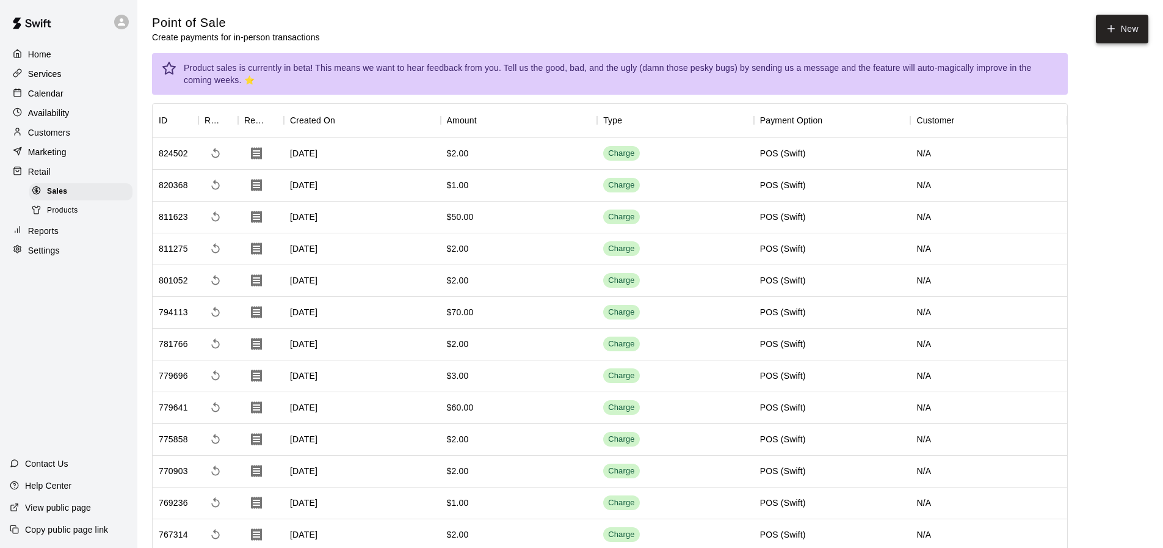
click at [1139, 19] on button "New" at bounding box center [1122, 29] width 52 height 29
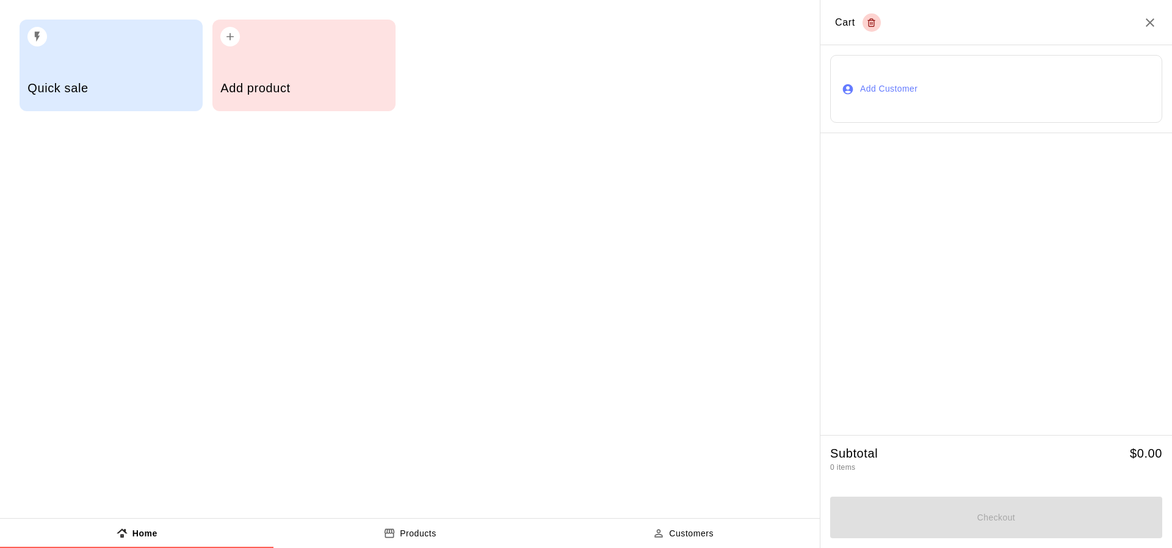
click at [30, 56] on div "Quick sale" at bounding box center [111, 66] width 183 height 92
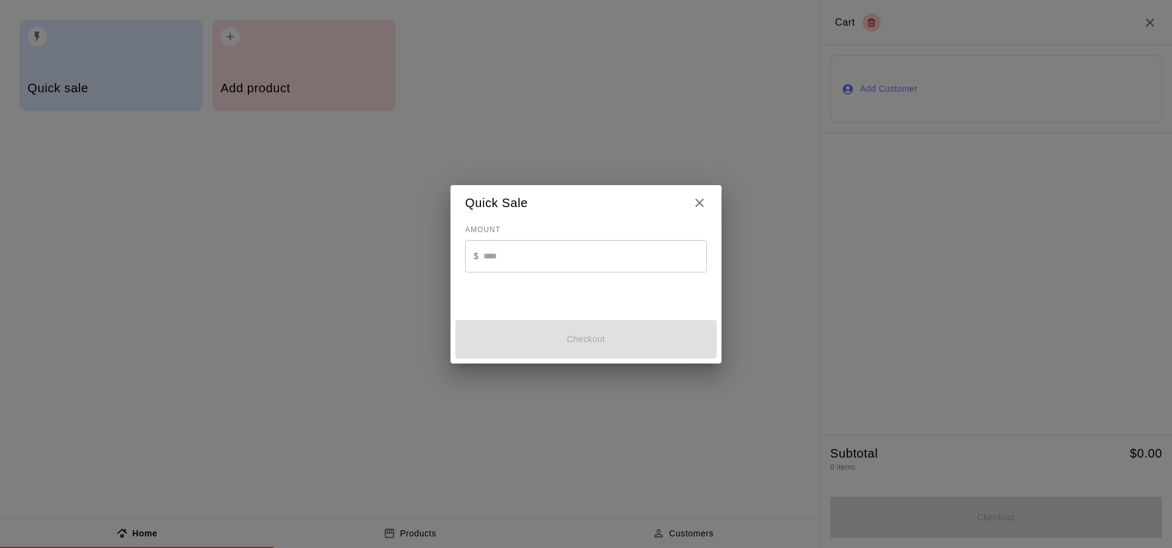
click at [597, 266] on input "text" at bounding box center [594, 256] width 223 height 32
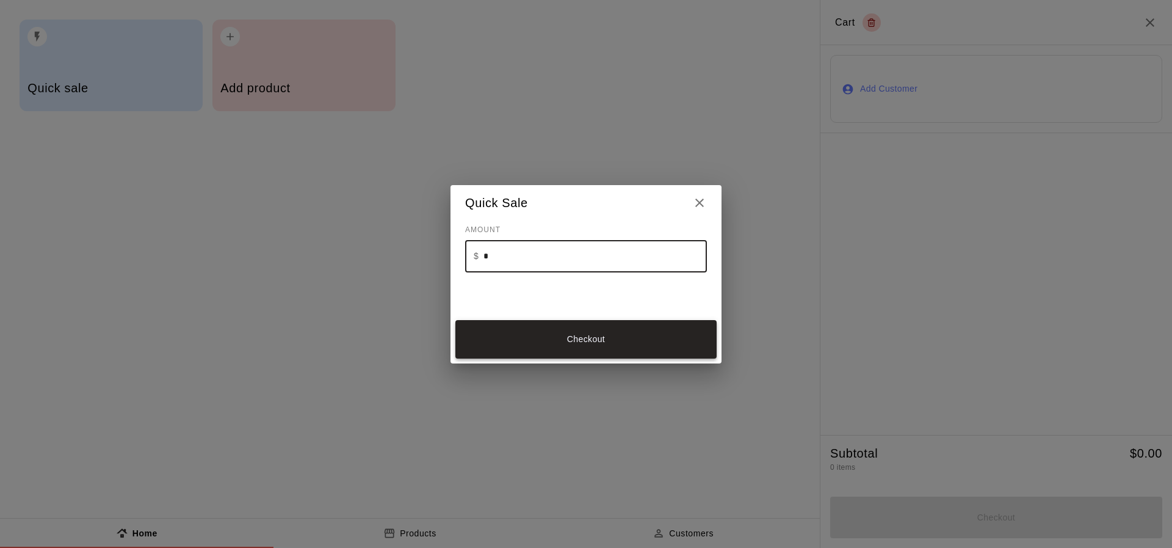
type input "*"
click at [602, 335] on button "Checkout" at bounding box center [585, 339] width 261 height 38
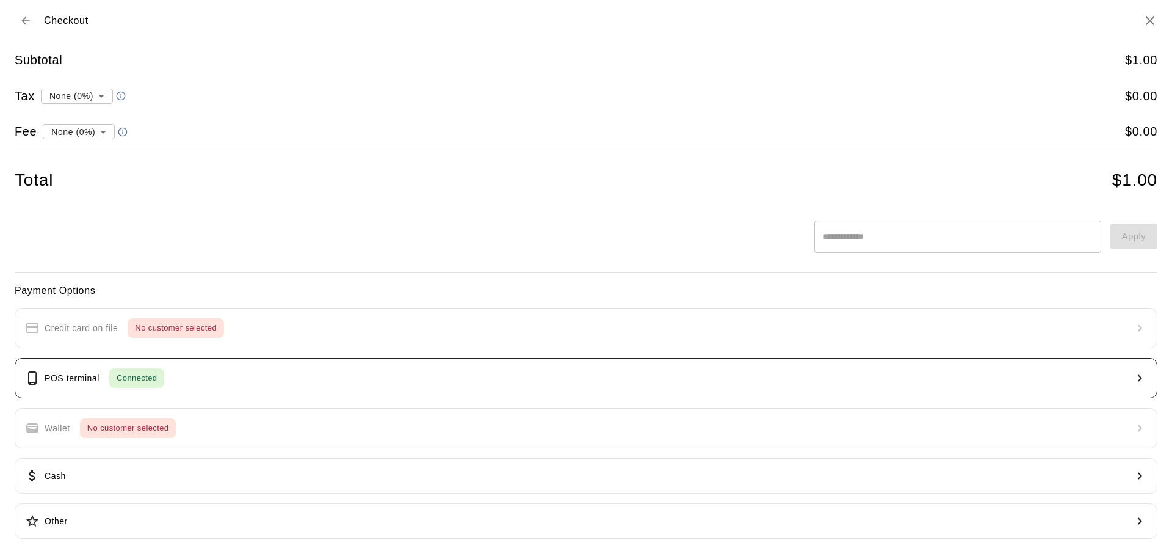
click at [382, 378] on button "POS terminal Connected" at bounding box center [586, 378] width 1143 height 40
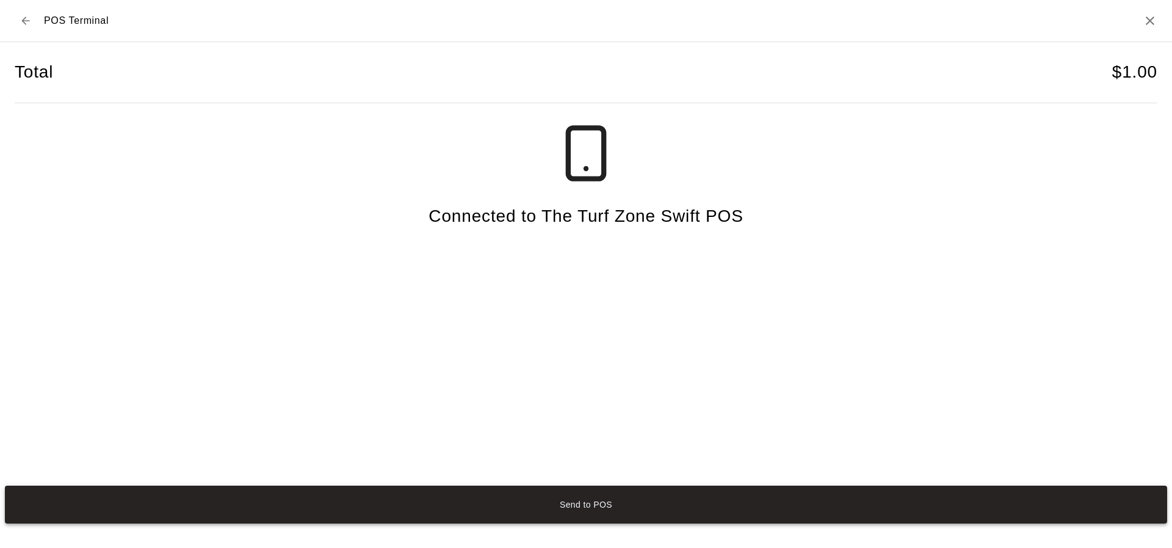
click at [599, 510] on button "Send to POS" at bounding box center [586, 504] width 1162 height 38
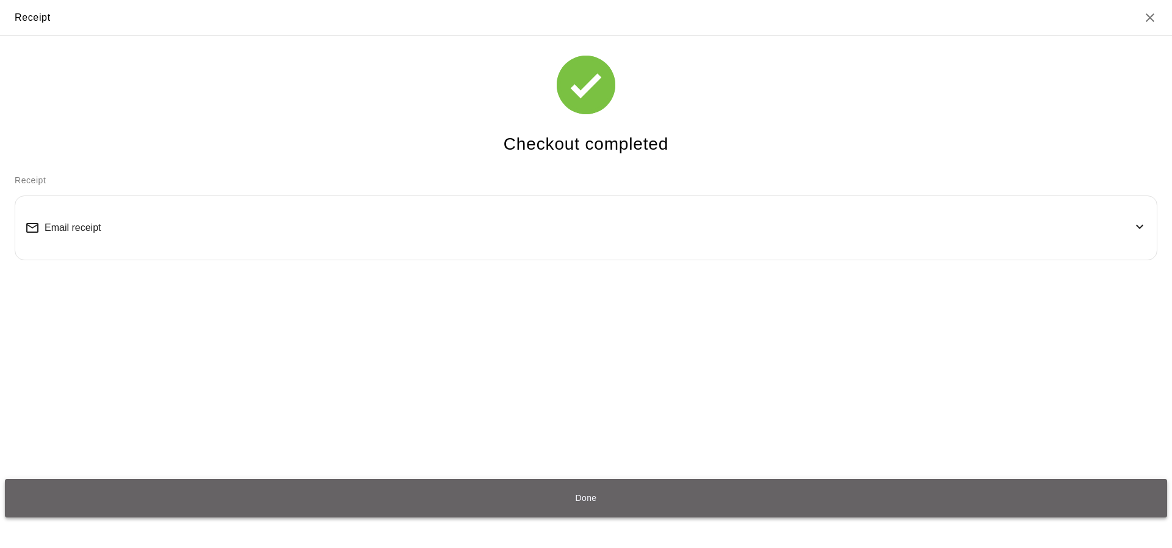
click at [570, 501] on button "Done" at bounding box center [586, 498] width 1162 height 38
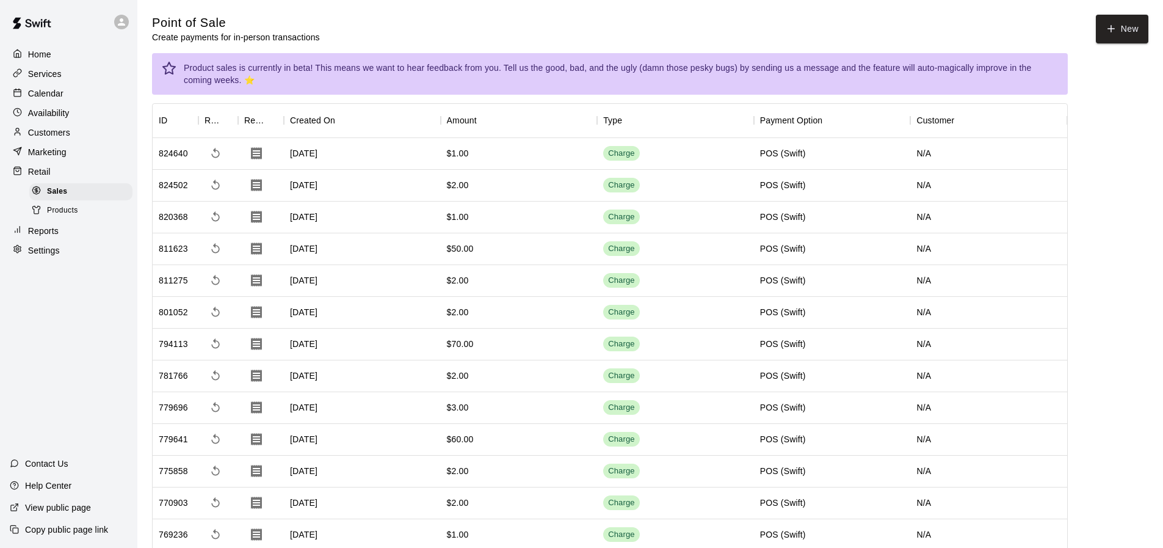
click at [37, 89] on p "Calendar" at bounding box center [45, 93] width 35 height 12
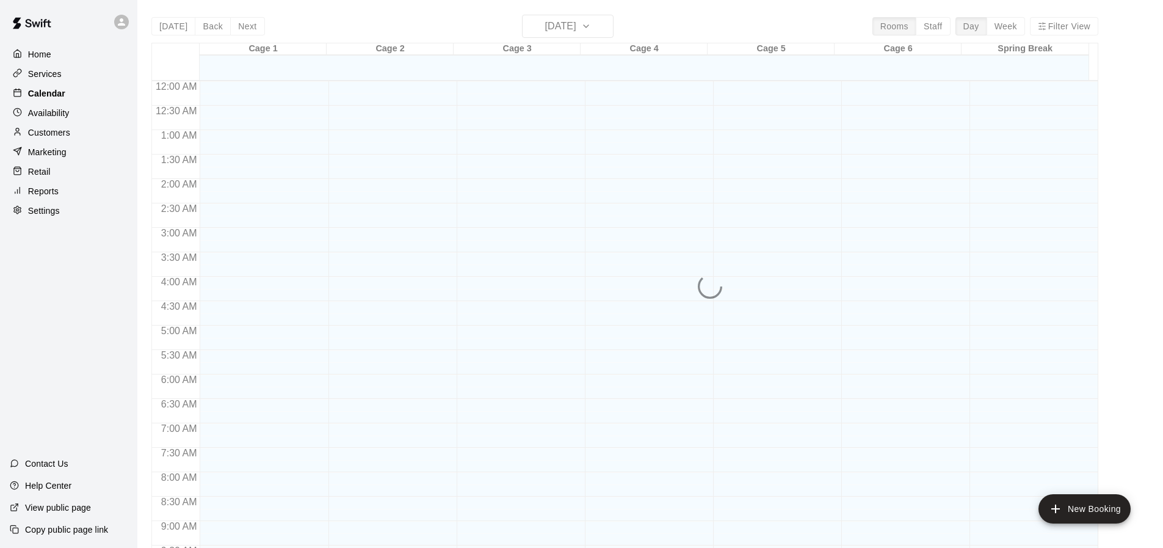
scroll to position [655, 0]
